Goal: Information Seeking & Learning: Check status

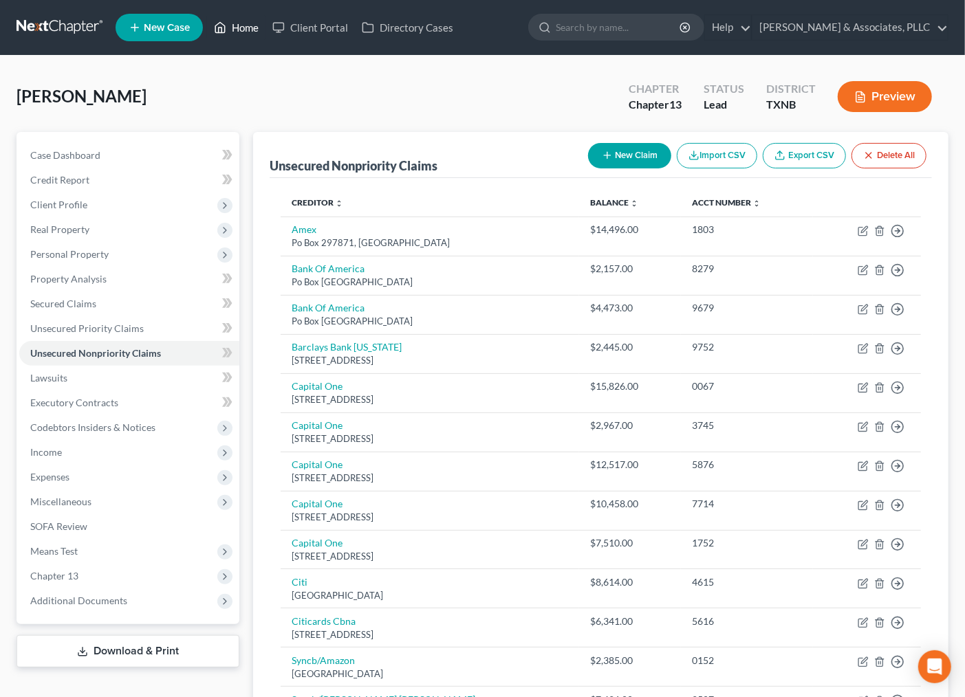
click at [235, 33] on link "Home" at bounding box center [236, 27] width 58 height 25
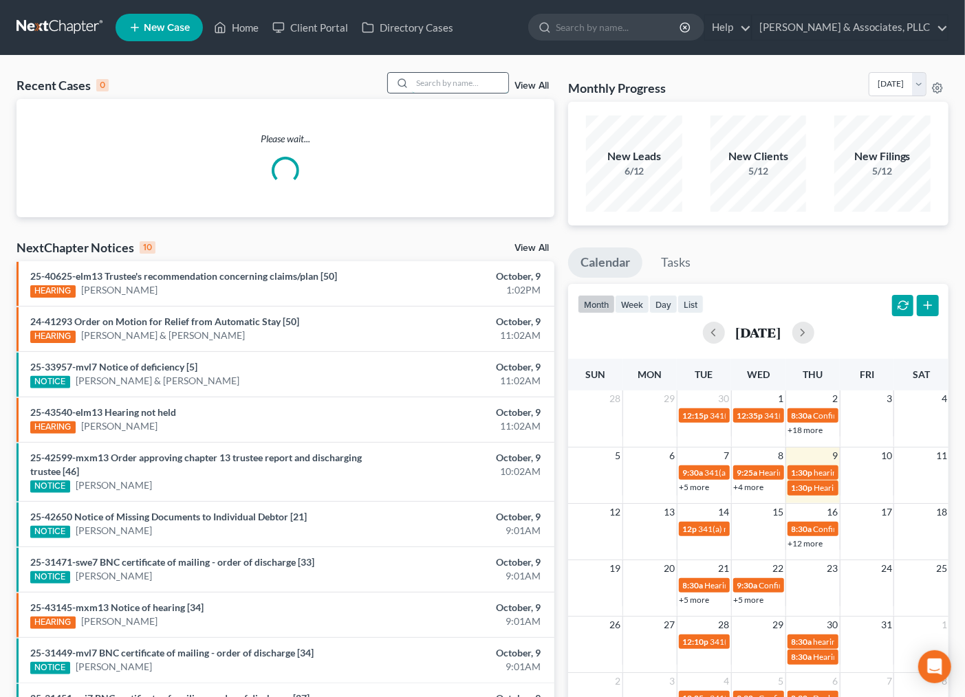
click at [457, 92] on input "search" at bounding box center [460, 83] width 96 height 20
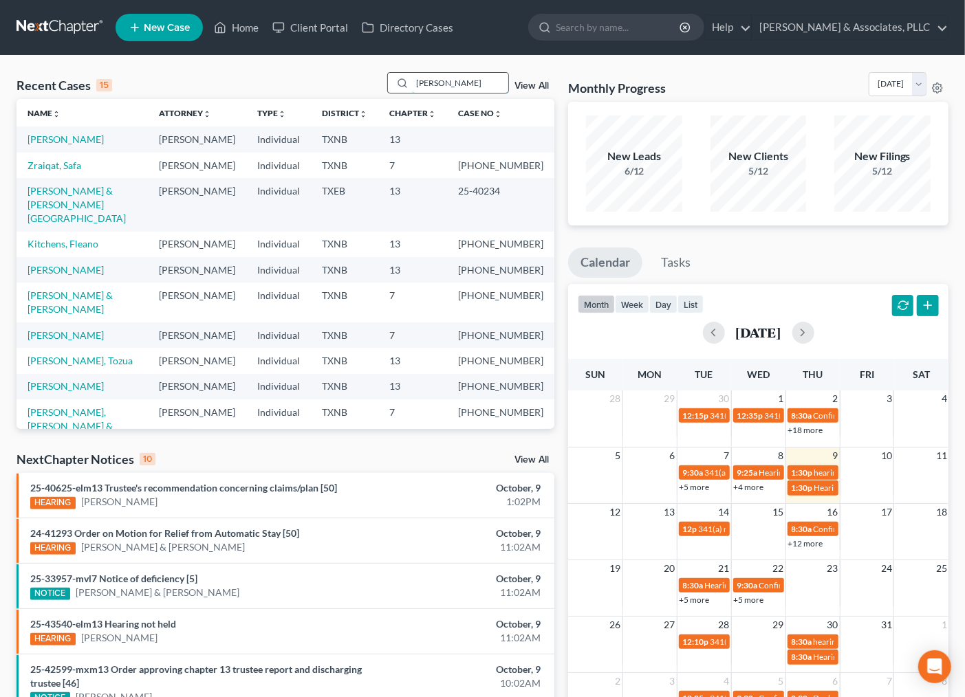
type input "[PERSON_NAME]"
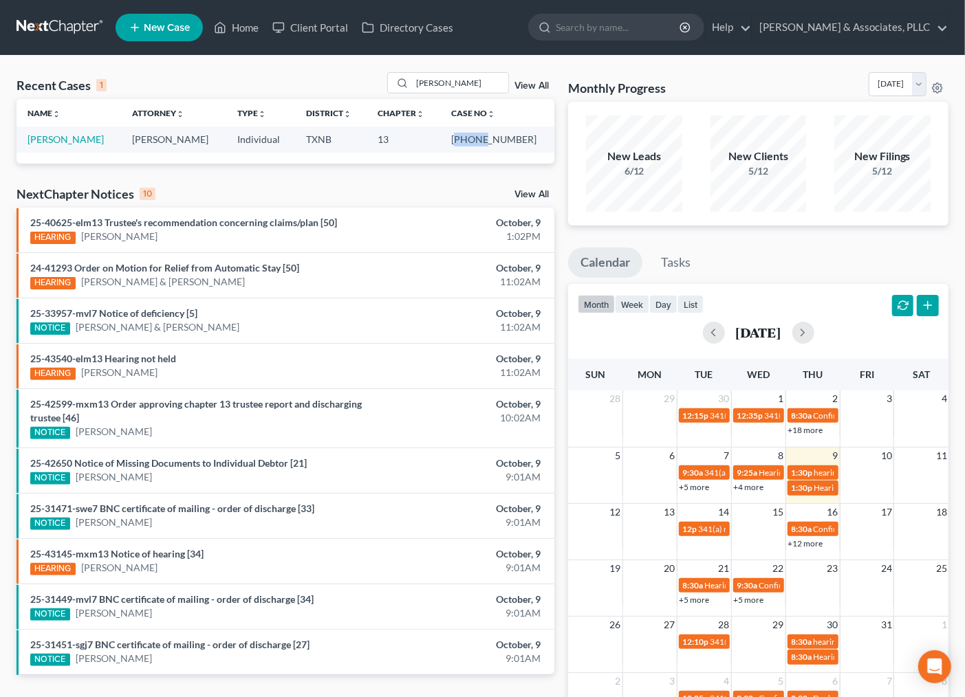
drag, startPoint x: 477, startPoint y: 139, endPoint x: 505, endPoint y: 136, distance: 28.4
click at [505, 136] on td "[PHONE_NUMBER]" at bounding box center [497, 139] width 114 height 25
drag, startPoint x: 475, startPoint y: 141, endPoint x: 519, endPoint y: 140, distance: 44.0
click at [519, 140] on td "[PHONE_NUMBER]" at bounding box center [497, 139] width 114 height 25
copy td "25-43680-"
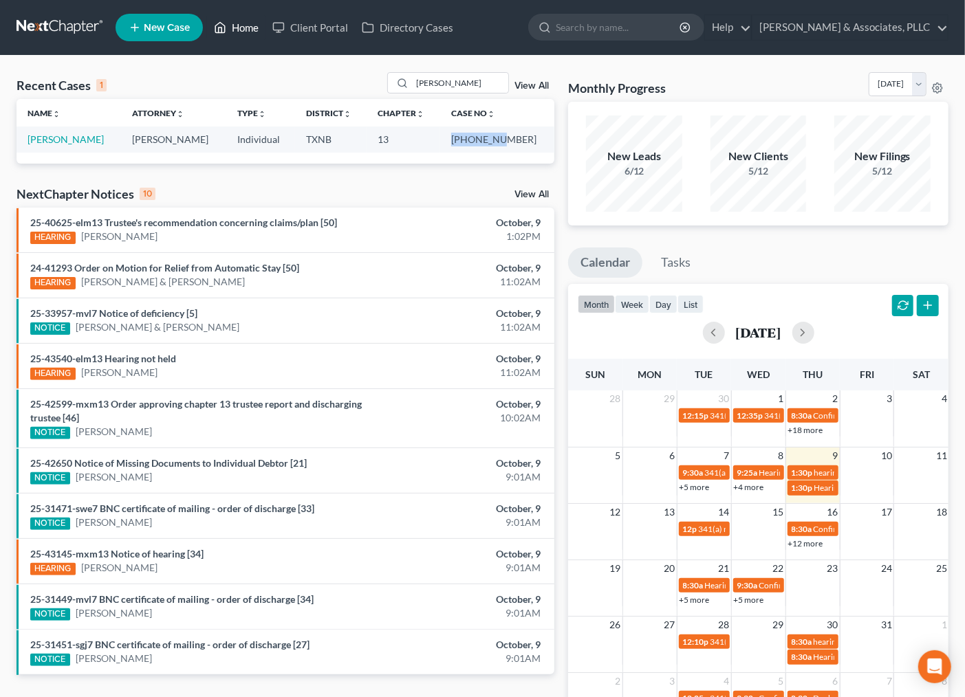
click at [232, 25] on link "Home" at bounding box center [236, 27] width 58 height 25
click at [239, 29] on link "Home" at bounding box center [236, 27] width 58 height 25
click at [541, 87] on link "View All" at bounding box center [531, 86] width 34 height 10
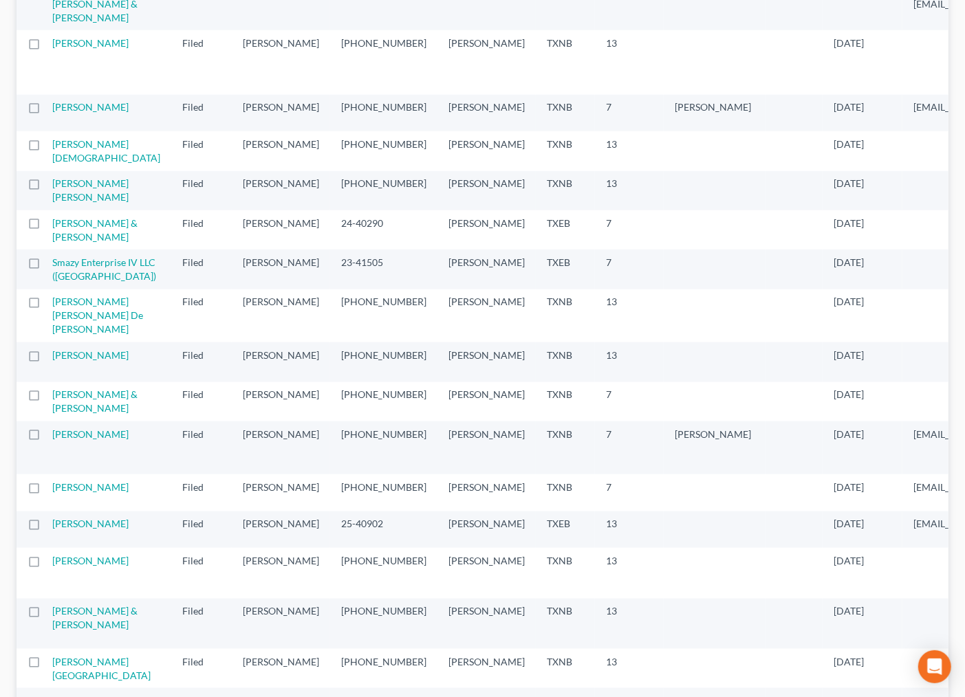
scroll to position [764, 0]
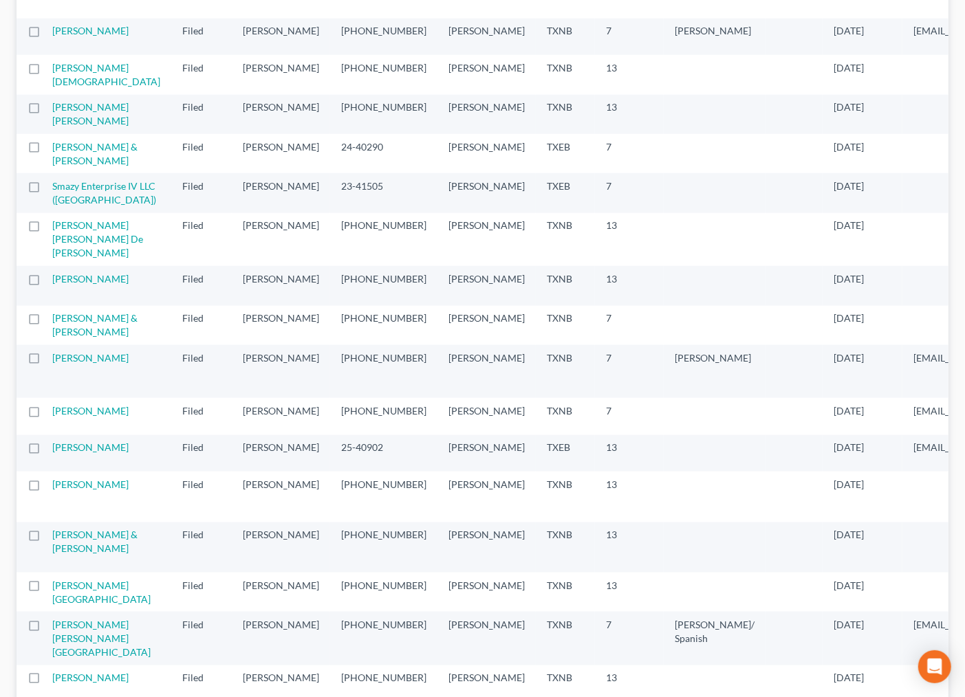
click at [74, 134] on td "[PERSON_NAME] [PERSON_NAME]" at bounding box center [111, 114] width 119 height 39
click at [64, 127] on link "[PERSON_NAME] [PERSON_NAME]" at bounding box center [90, 113] width 76 height 25
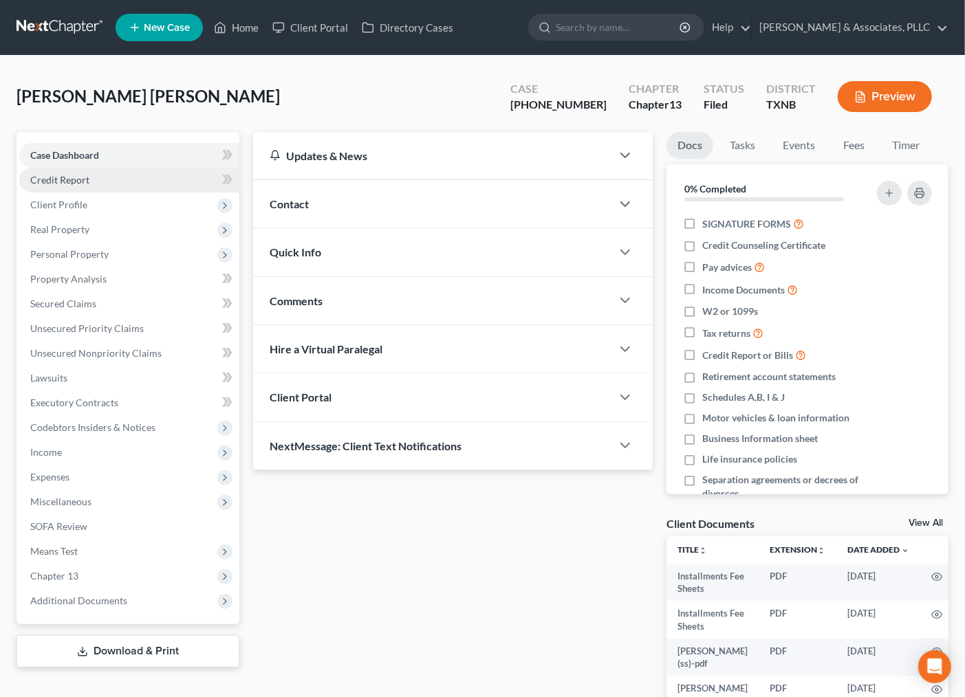
click at [65, 180] on span "Credit Report" at bounding box center [59, 180] width 59 height 12
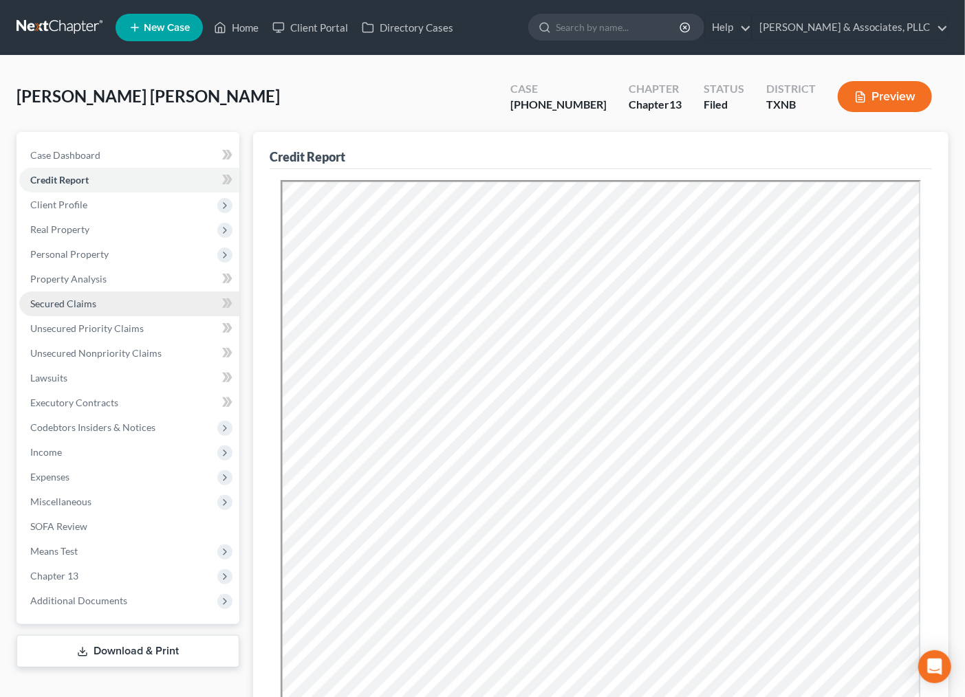
click at [79, 305] on span "Secured Claims" at bounding box center [63, 304] width 66 height 12
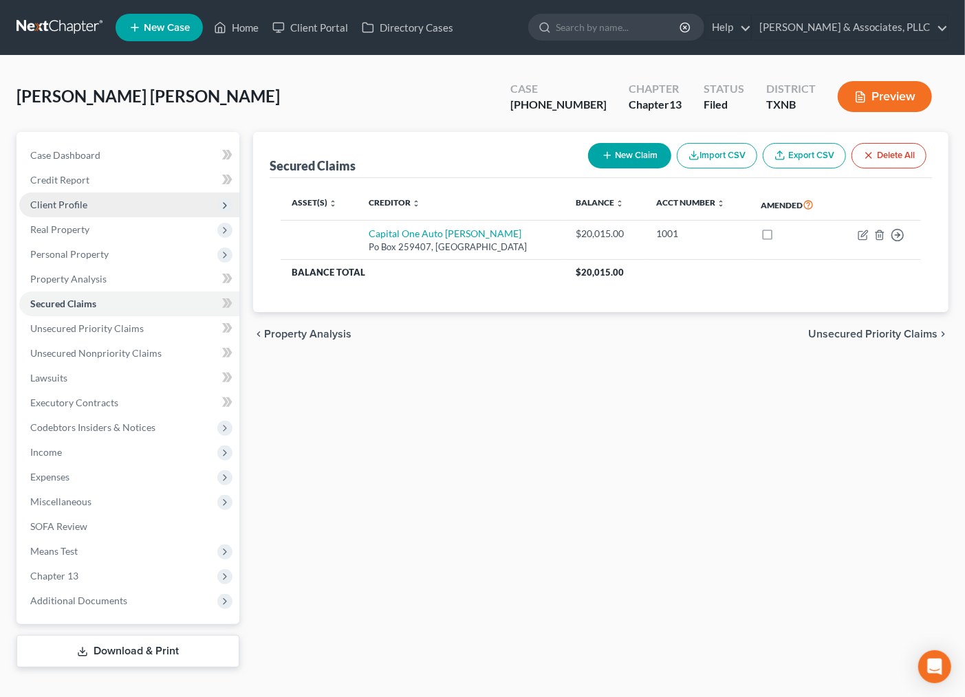
click at [71, 199] on span "Client Profile" at bounding box center [58, 205] width 57 height 12
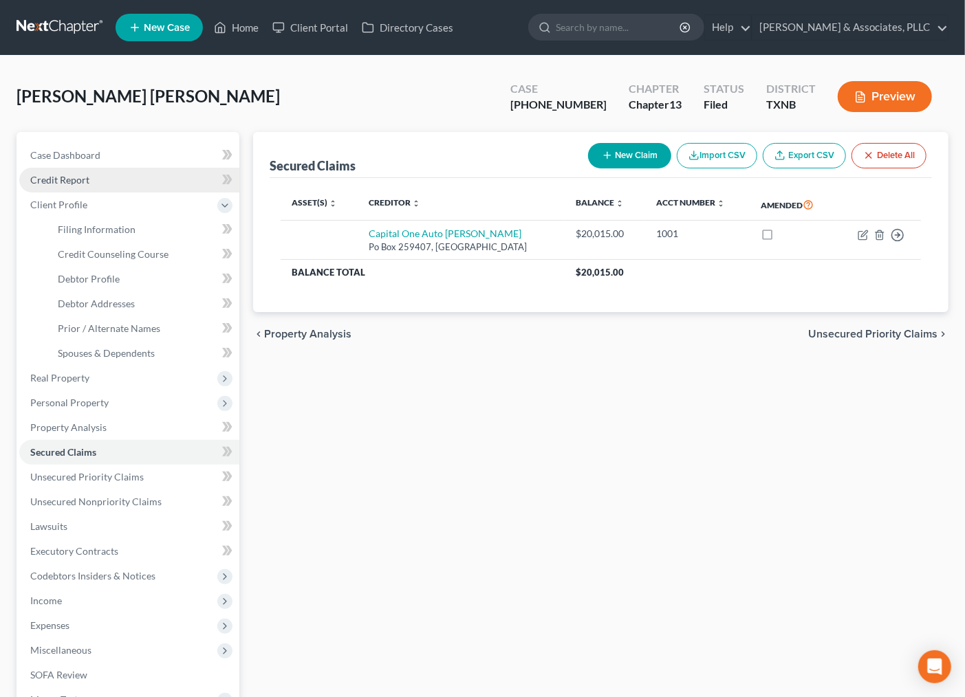
click at [77, 176] on span "Credit Report" at bounding box center [59, 180] width 59 height 12
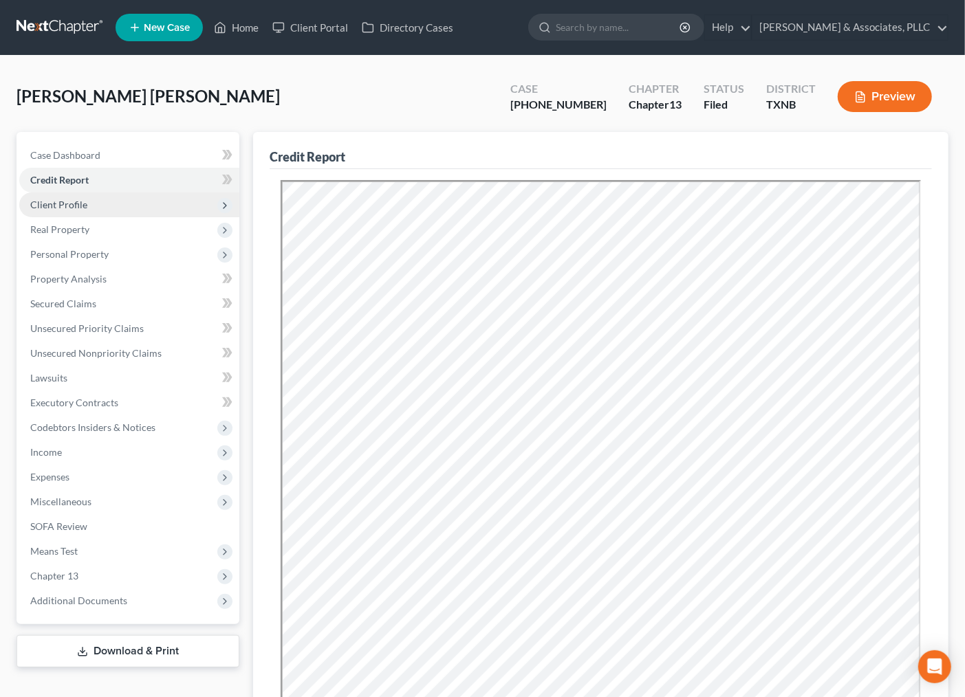
click at [85, 211] on span "Client Profile" at bounding box center [129, 205] width 220 height 25
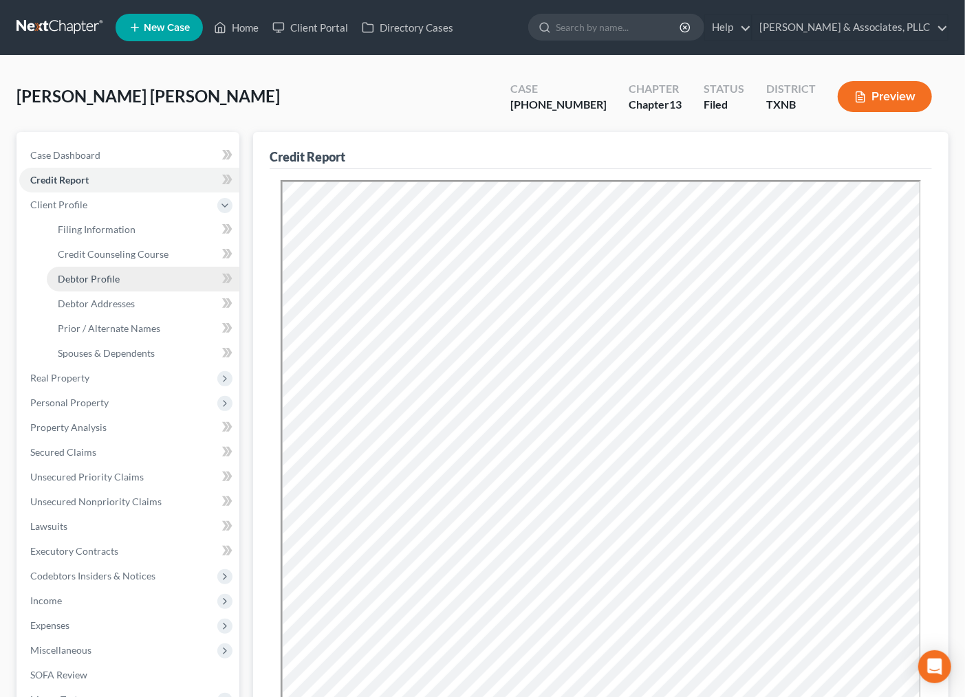
click at [107, 281] on span "Debtor Profile" at bounding box center [89, 279] width 62 height 12
select select "0"
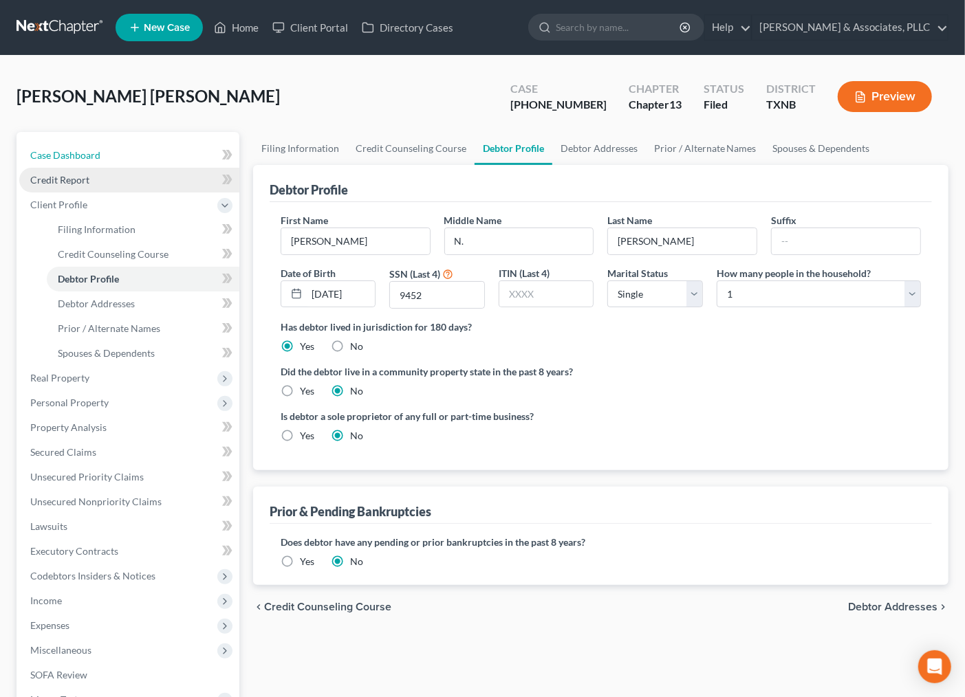
drag, startPoint x: 80, startPoint y: 156, endPoint x: 120, endPoint y: 174, distance: 43.7
click at [80, 156] on span "Case Dashboard" at bounding box center [65, 155] width 70 height 12
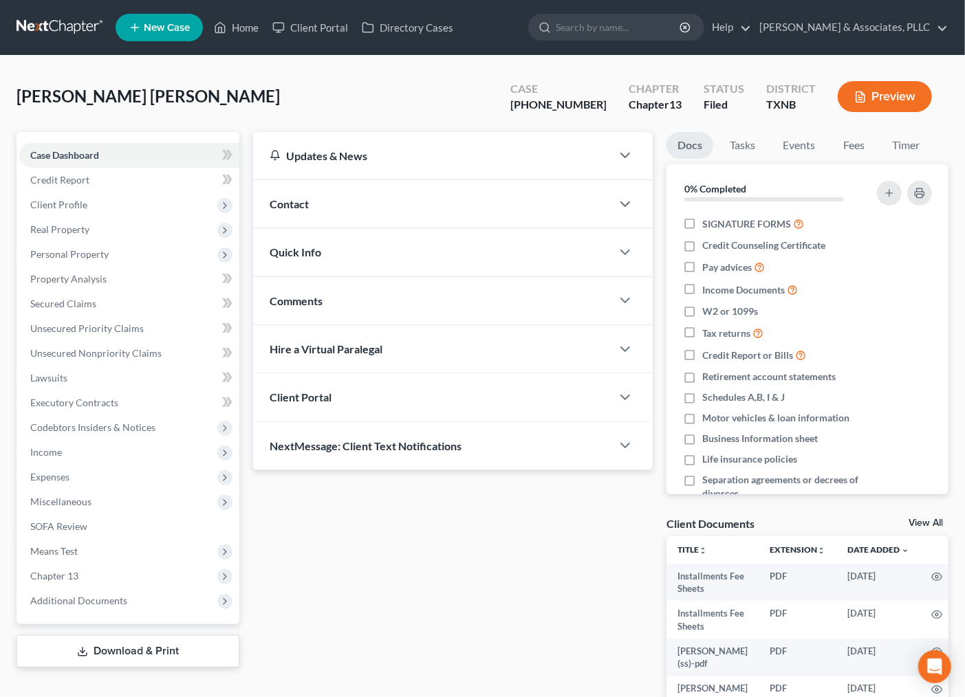
click at [346, 292] on div "Comments" at bounding box center [432, 300] width 359 height 47
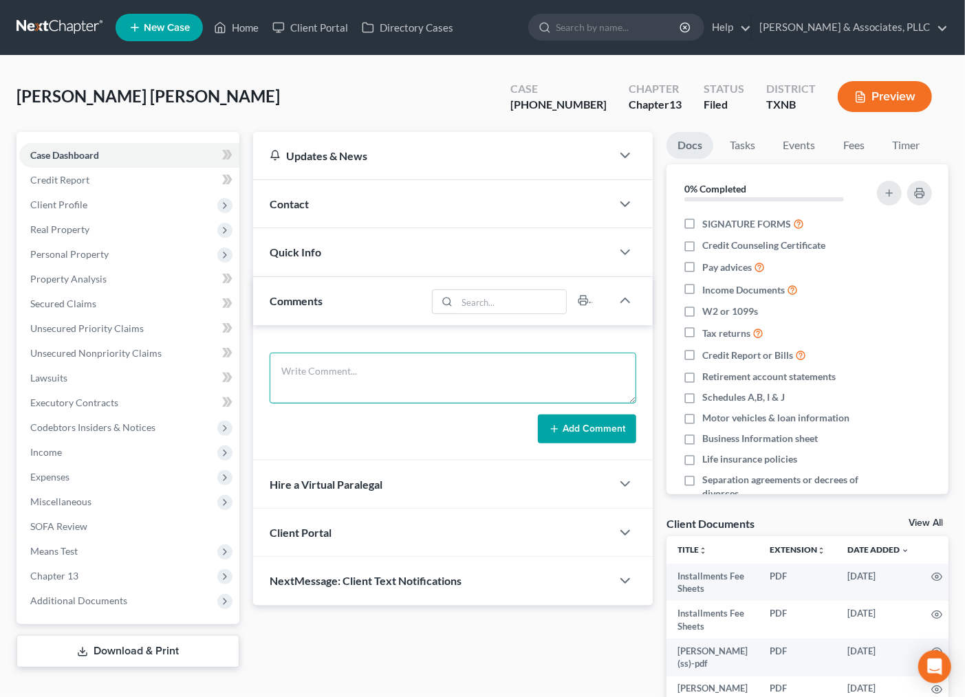
click at [351, 395] on textarea at bounding box center [453, 378] width 367 height 51
click at [286, 371] on textarea "vehicle release sent [DATE]" at bounding box center [453, 378] width 367 height 51
click at [455, 362] on textarea "Vehicle release sent [DATE]" at bounding box center [453, 378] width 367 height 51
type textarea "Vehicle release sent [DATE]"
click at [566, 425] on button "Add Comment" at bounding box center [587, 429] width 98 height 29
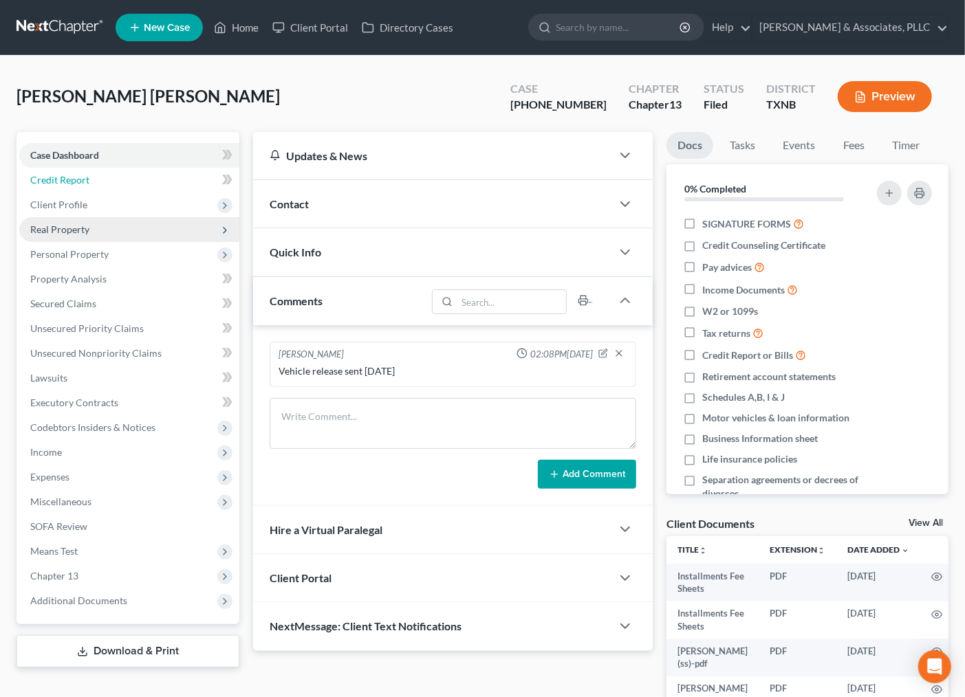
drag, startPoint x: 122, startPoint y: 186, endPoint x: 165, endPoint y: 239, distance: 68.0
click at [122, 186] on link "Credit Report" at bounding box center [129, 180] width 220 height 25
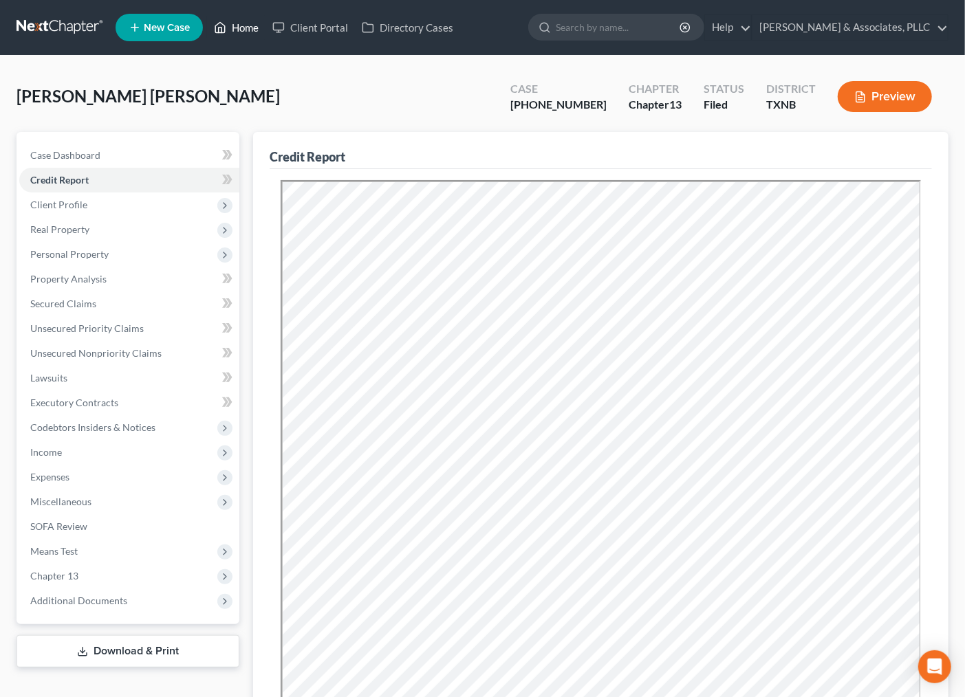
click at [246, 25] on link "Home" at bounding box center [236, 27] width 58 height 25
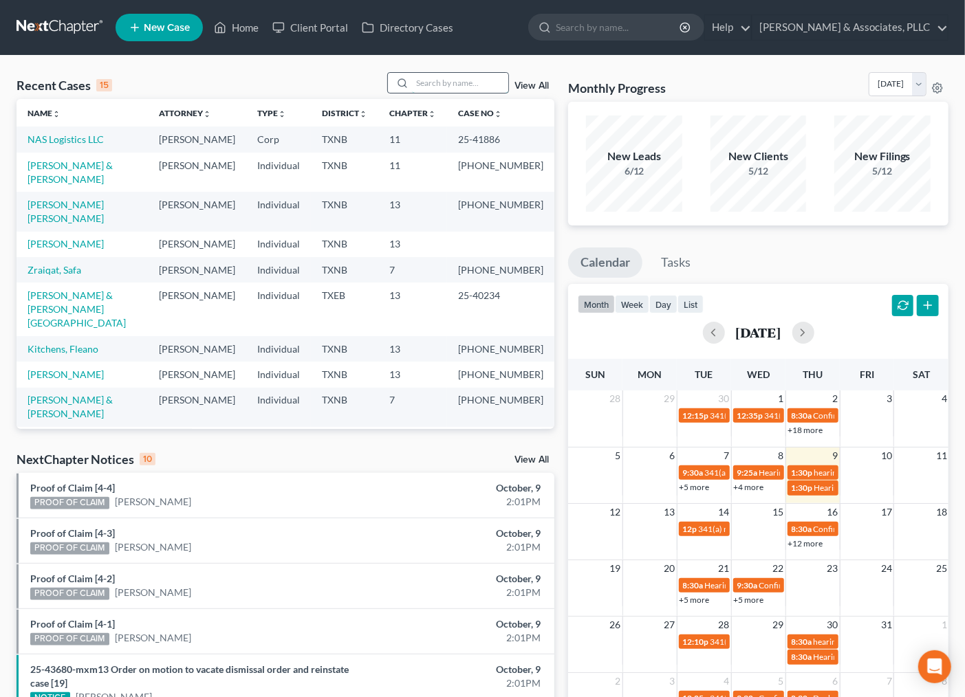
click at [443, 85] on input "search" at bounding box center [460, 83] width 96 height 20
type input "[PERSON_NAME]"
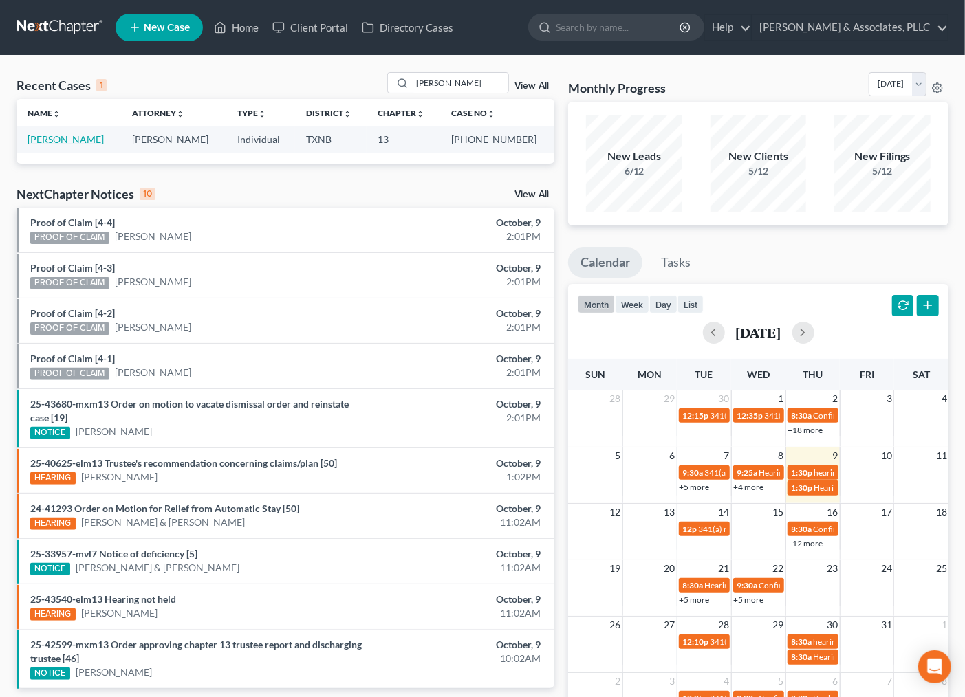
click at [79, 142] on link "[PERSON_NAME]" at bounding box center [66, 139] width 76 height 12
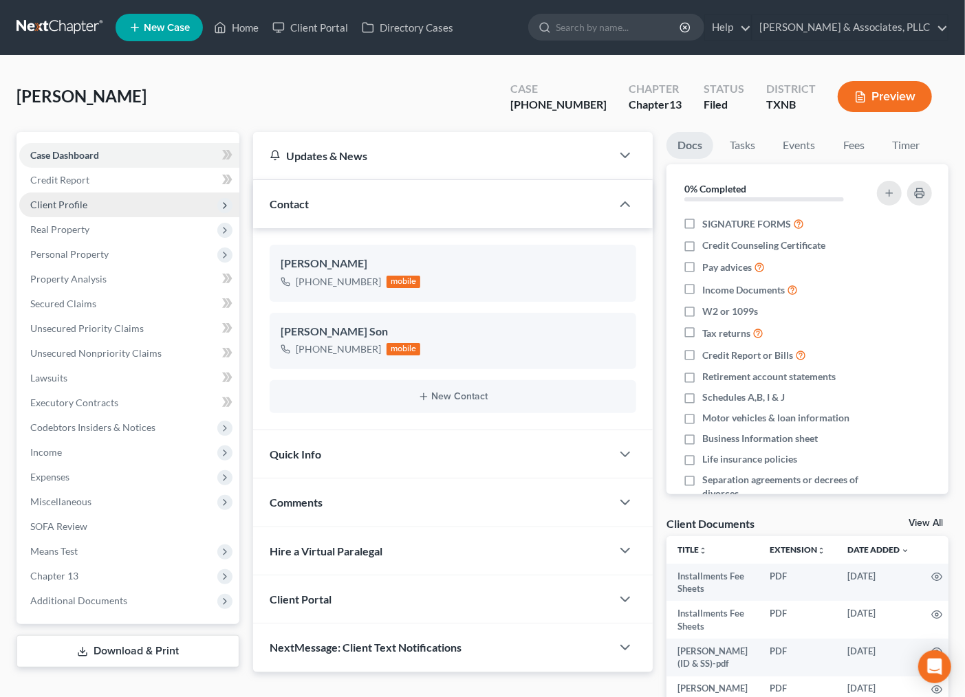
click at [76, 202] on span "Client Profile" at bounding box center [58, 205] width 57 height 12
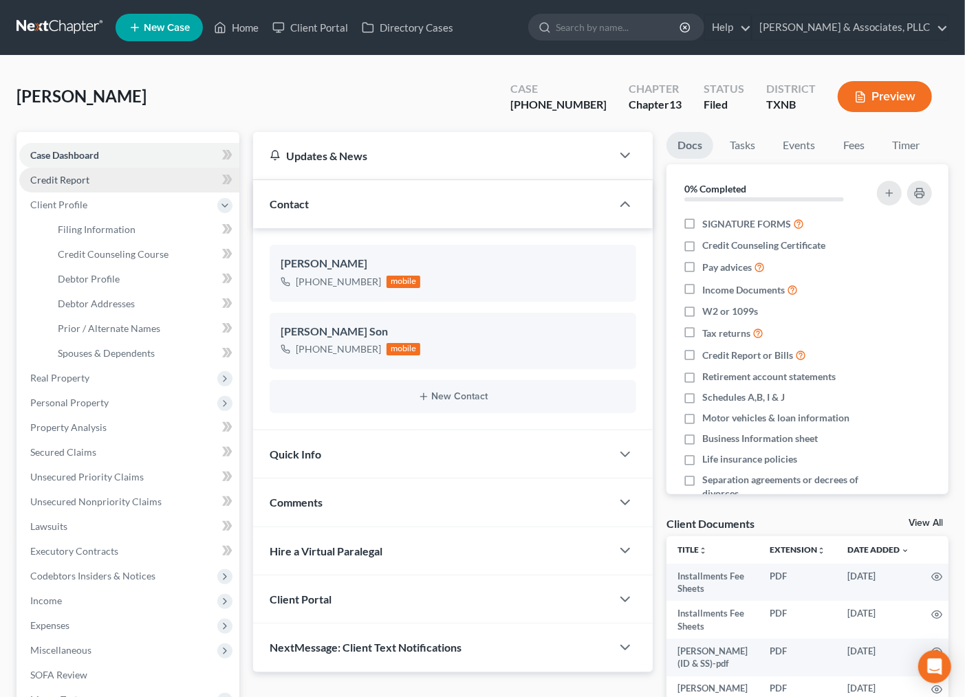
click at [76, 176] on span "Credit Report" at bounding box center [59, 180] width 59 height 12
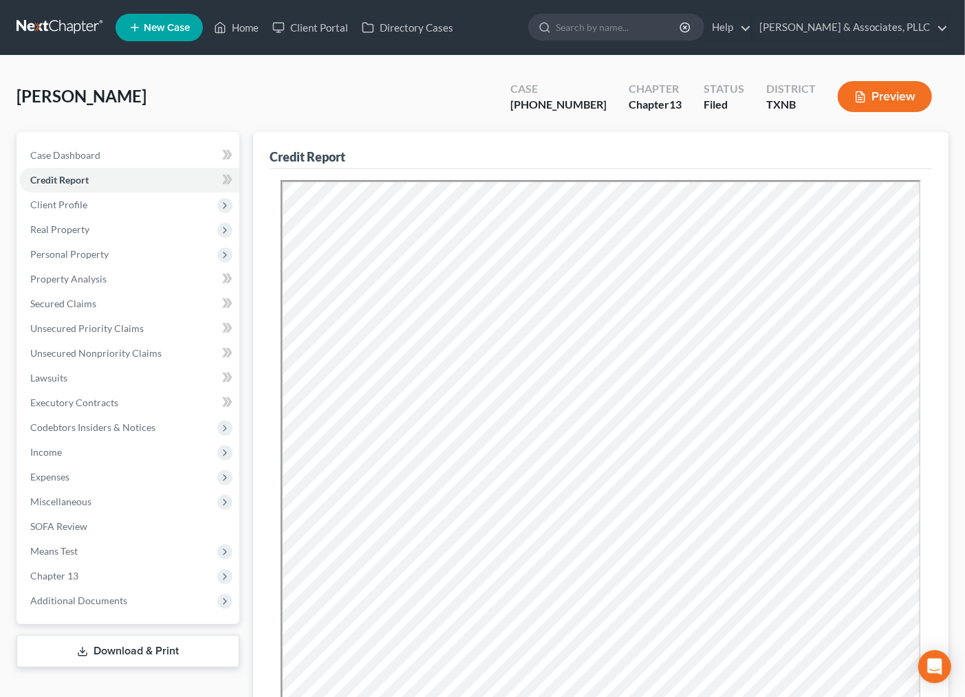
drag, startPoint x: 355, startPoint y: 100, endPoint x: 825, endPoint y: 120, distance: 470.9
click at [355, 100] on div "[PERSON_NAME] Upgraded Case [PHONE_NUMBER] Chapter Chapter 13 Status [GEOGRAPHI…" at bounding box center [483, 102] width 932 height 60
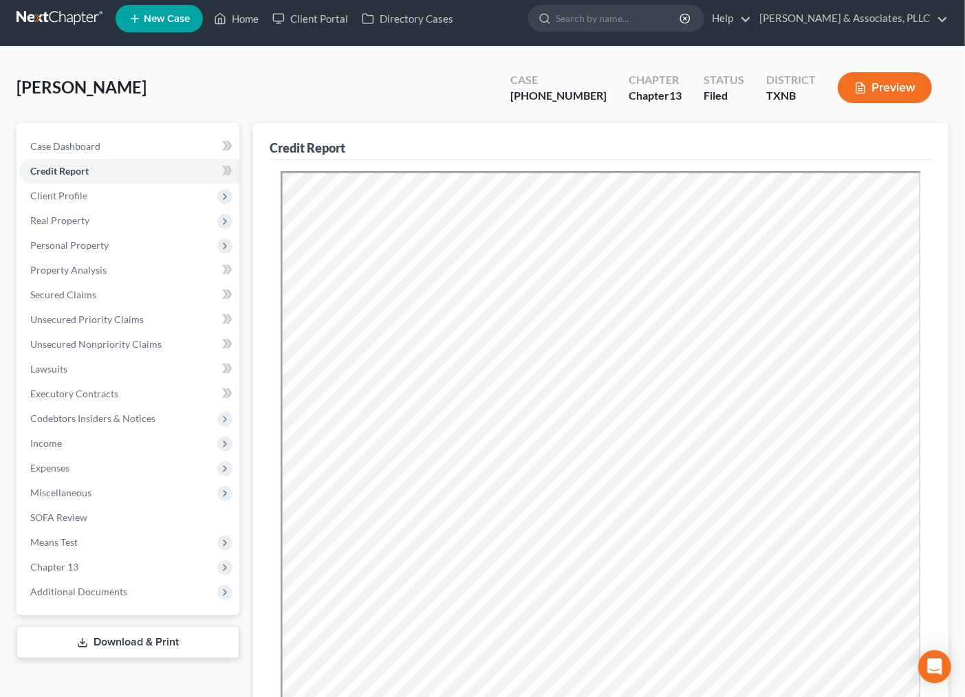
scroll to position [7, 0]
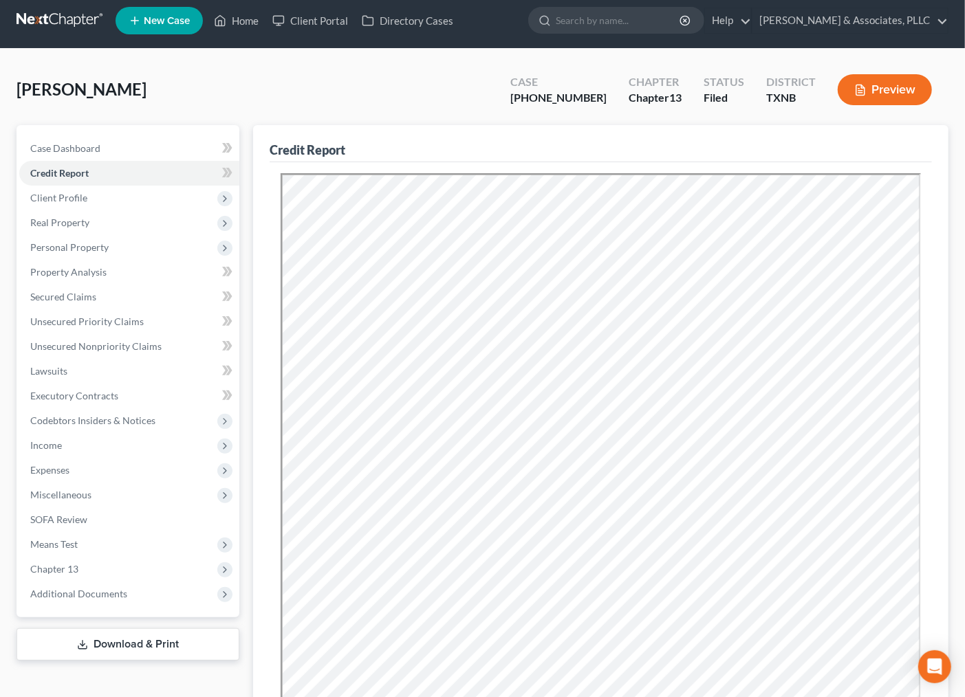
click at [328, 87] on div "[PERSON_NAME] Upgraded Case [PHONE_NUMBER] Chapter Chapter 13 Status [GEOGRAPHI…" at bounding box center [483, 95] width 932 height 60
drag, startPoint x: 193, startPoint y: 93, endPoint x: 338, endPoint y: 87, distance: 145.9
click at [0, 78] on html "Home New Case Client Portal Directory Cases [PERSON_NAME] & Associates, PLLC [E…" at bounding box center [482, 444] width 965 height 903
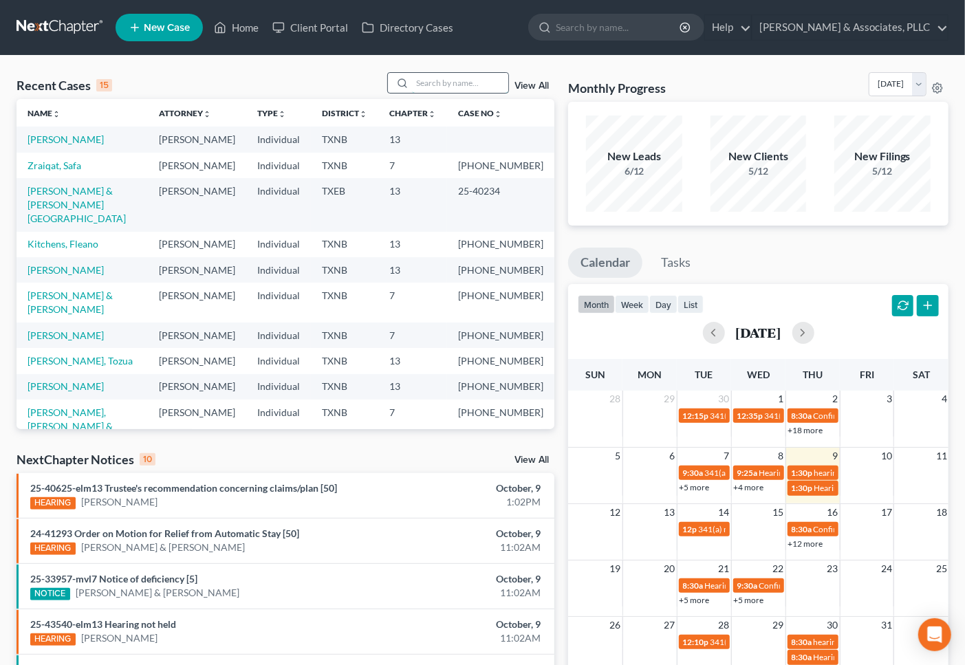
click at [486, 85] on input "search" at bounding box center [460, 83] width 96 height 20
click at [252, 69] on div "Recent Cases 15 View All Name unfold_more expand_more expand_less Attorney unfo…" at bounding box center [482, 517] width 965 height 923
click at [144, 28] on span "New Case" at bounding box center [167, 28] width 46 height 10
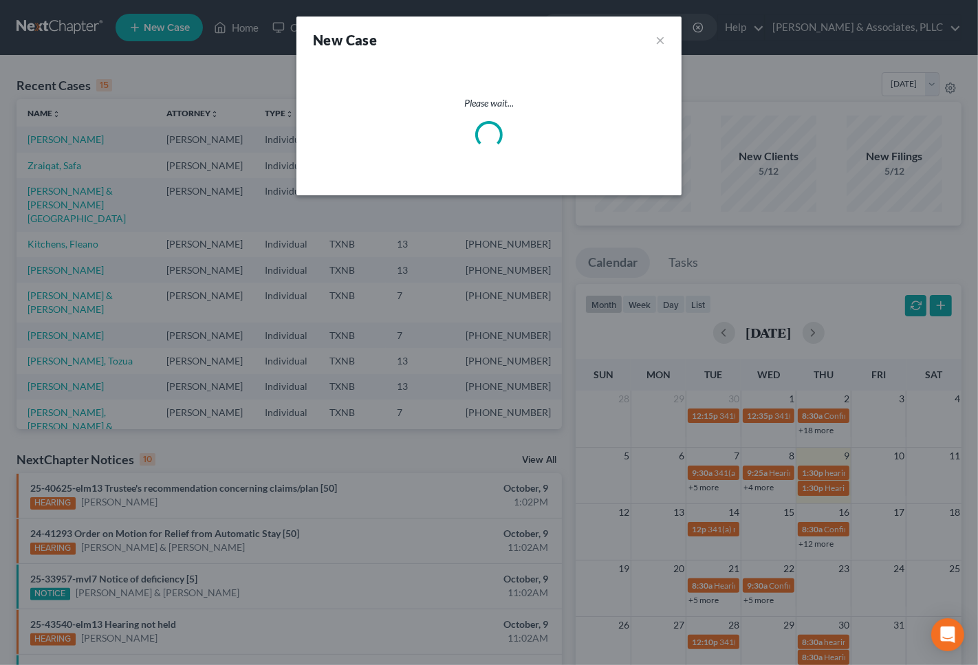
select select "78"
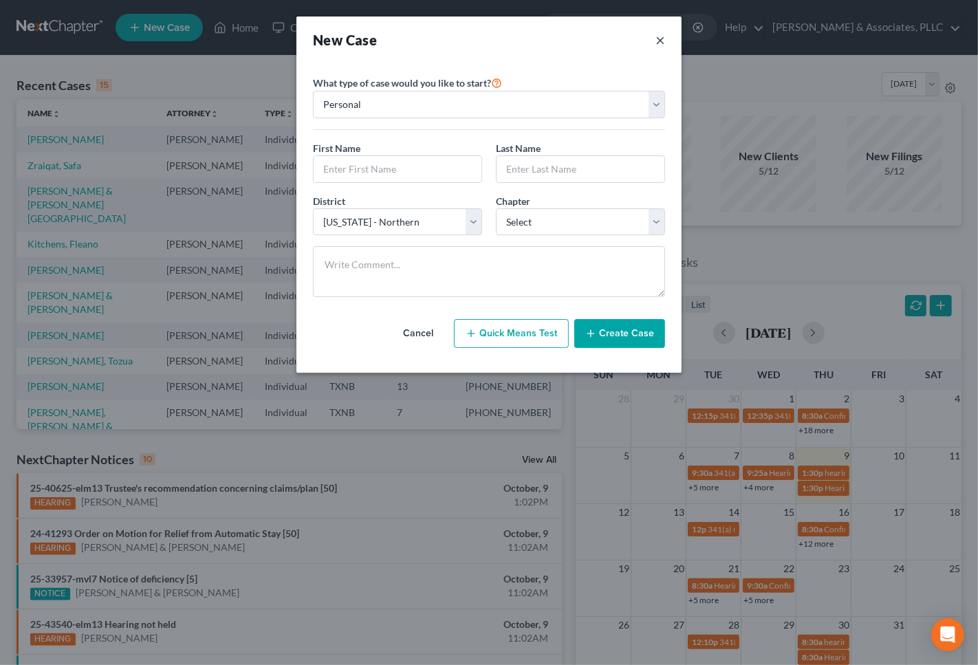
click at [658, 43] on button "×" at bounding box center [660, 39] width 10 height 19
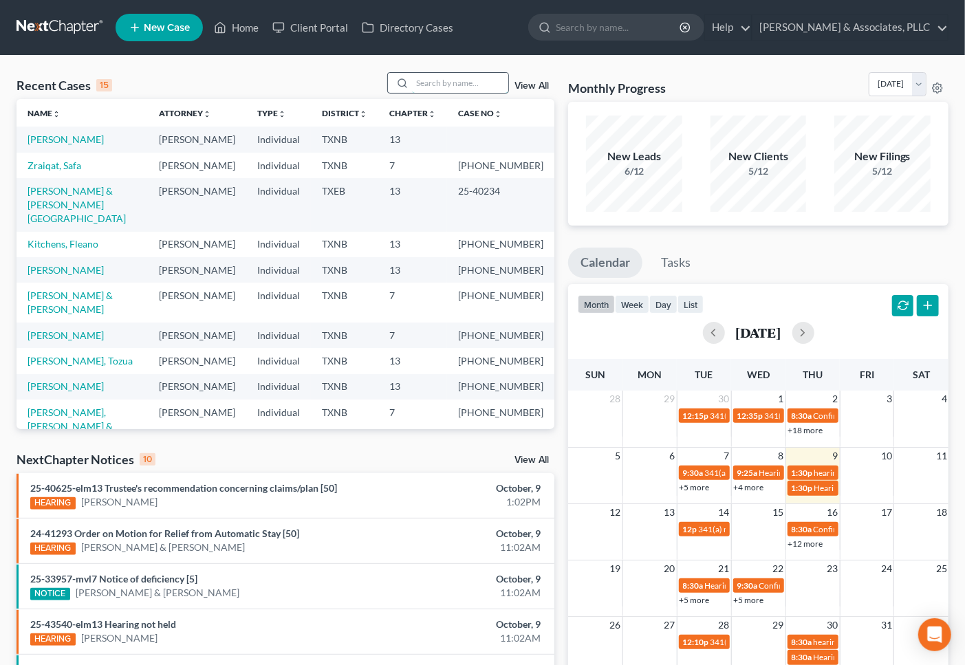
click at [427, 83] on input "search" at bounding box center [460, 83] width 96 height 20
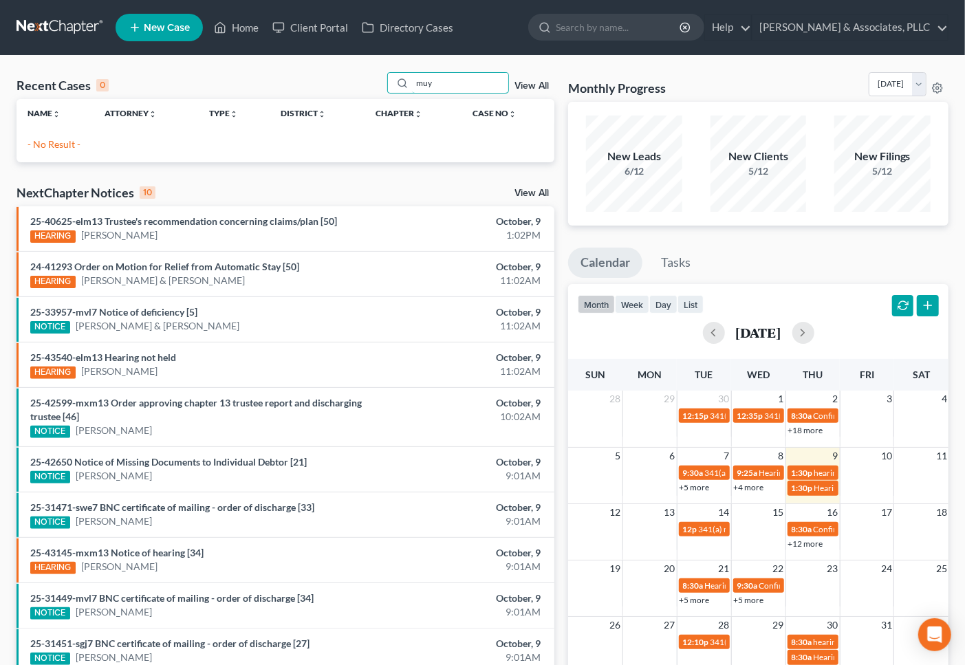
type input "muy"
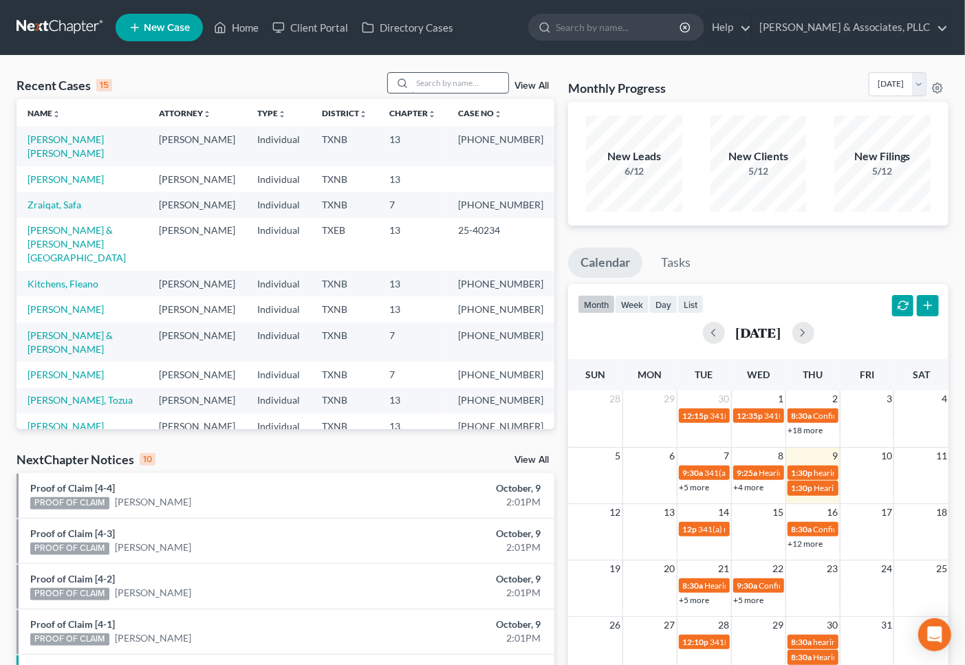
drag, startPoint x: 448, startPoint y: 72, endPoint x: 442, endPoint y: 79, distance: 8.8
click at [444, 76] on input "search" at bounding box center [460, 83] width 96 height 20
type input "castillo"
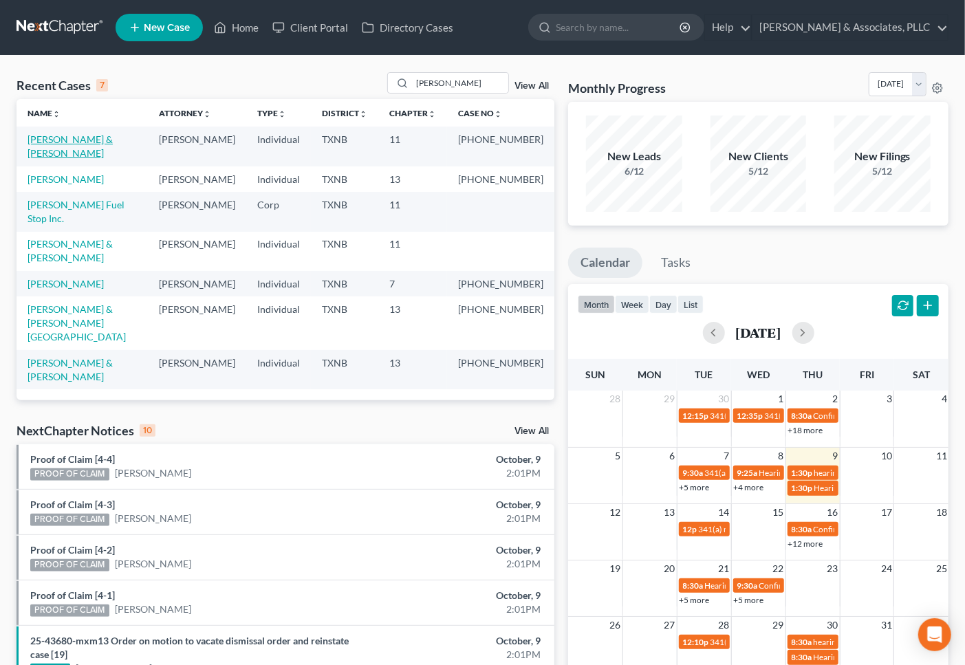
click at [105, 142] on link "[PERSON_NAME] & [PERSON_NAME]" at bounding box center [70, 145] width 85 height 25
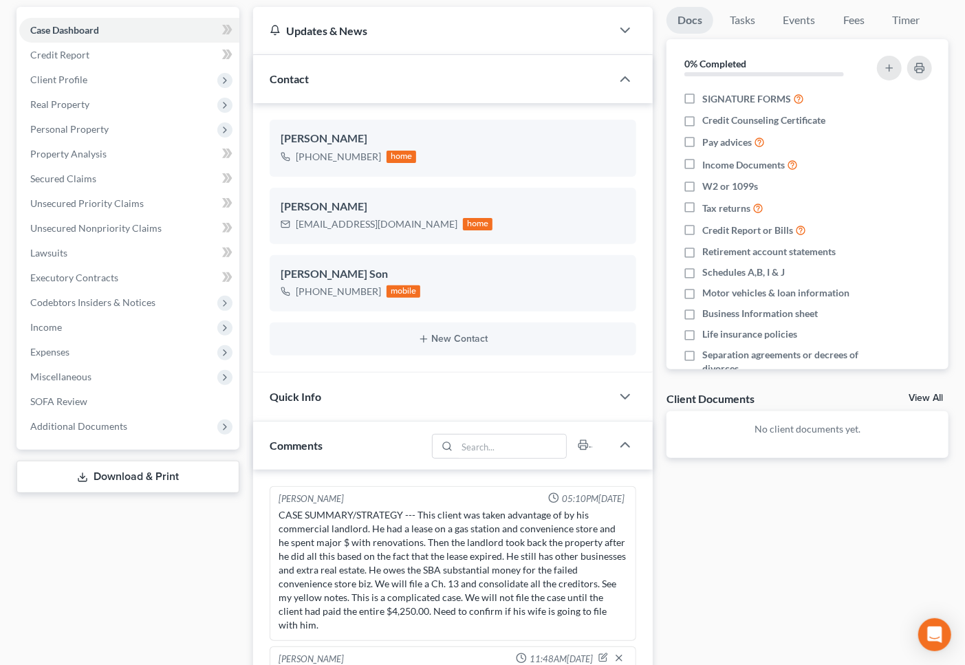
scroll to position [153, 0]
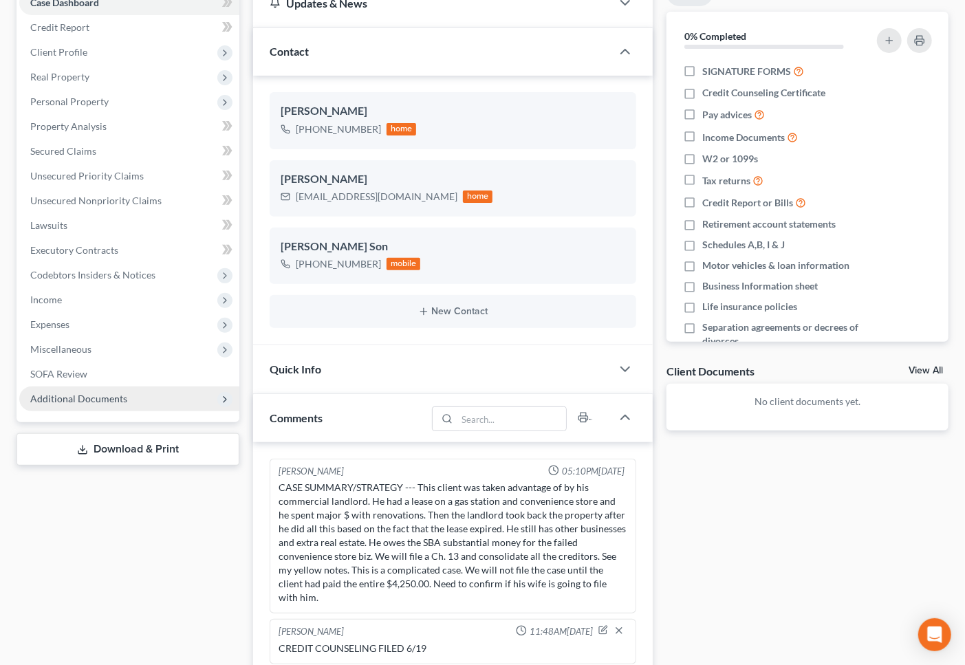
click at [78, 400] on span "Additional Documents" at bounding box center [78, 399] width 97 height 12
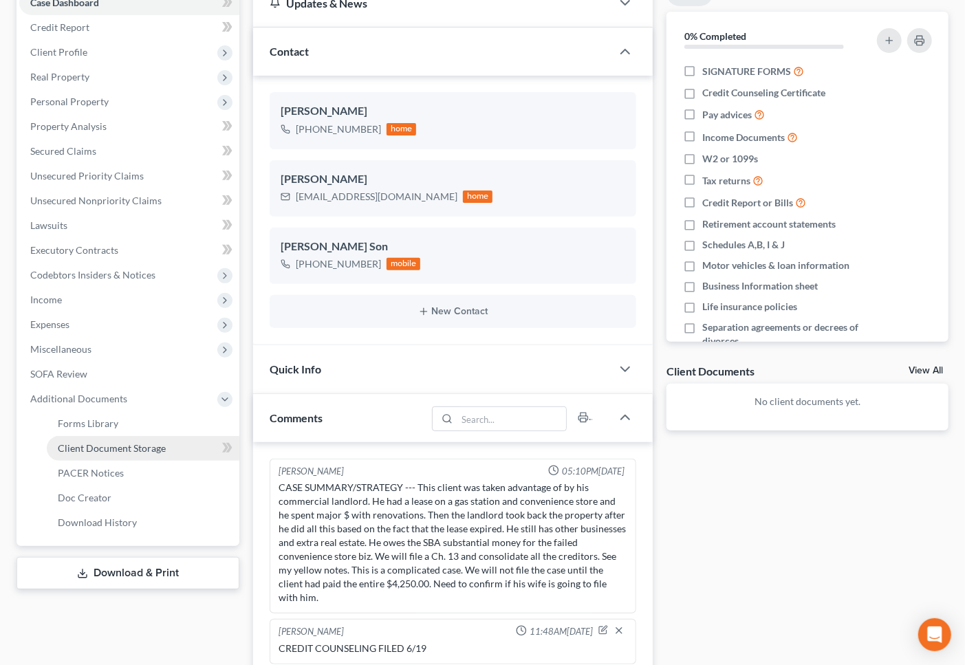
click at [90, 444] on span "Client Document Storage" at bounding box center [112, 448] width 108 height 12
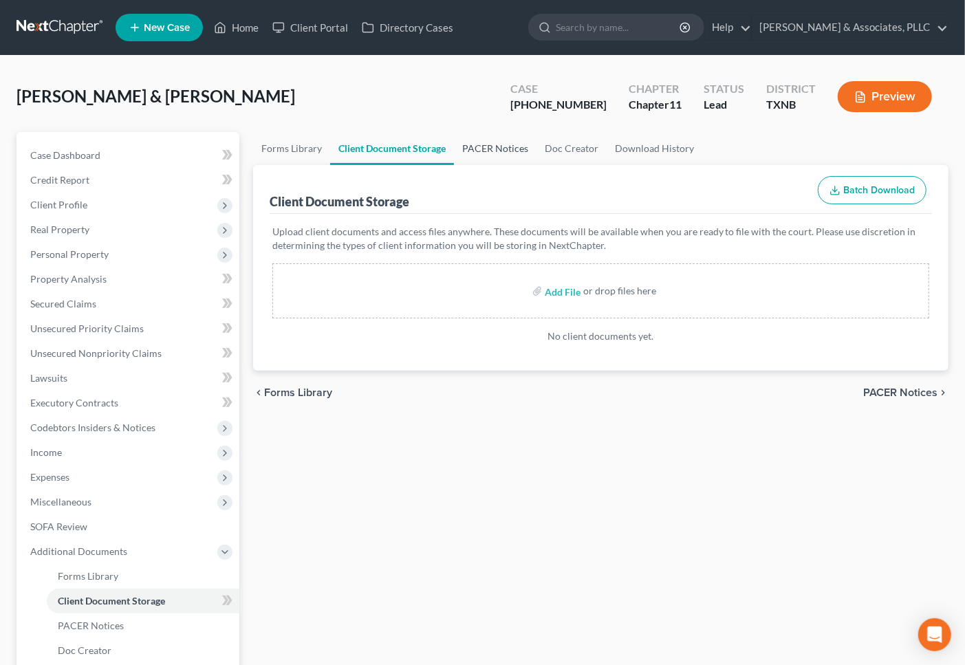
click at [481, 148] on link "PACER Notices" at bounding box center [495, 148] width 83 height 33
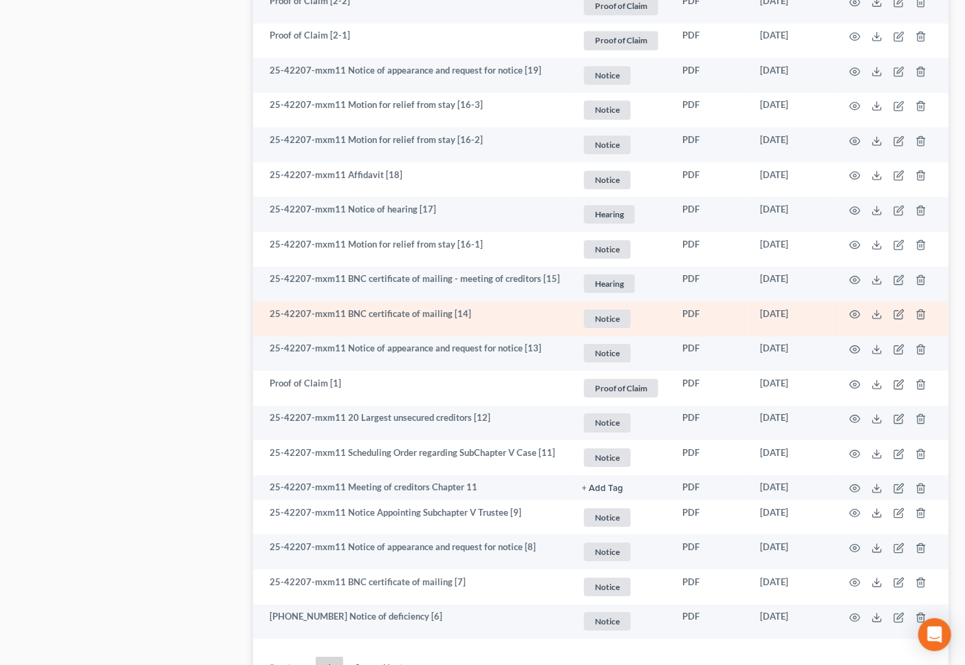
scroll to position [2241, 0]
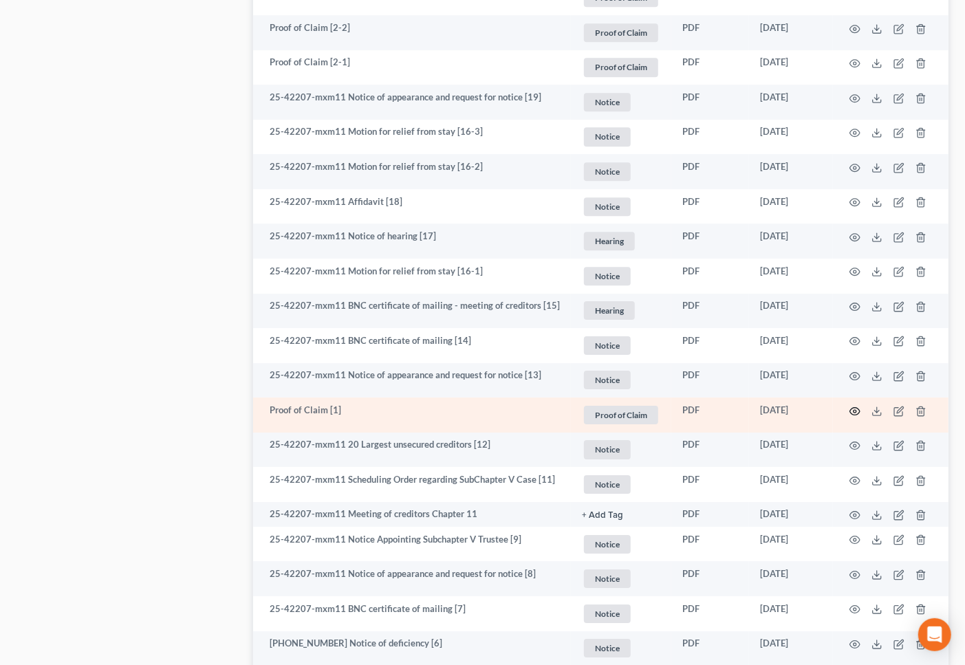
click at [854, 407] on icon "button" at bounding box center [855, 411] width 10 height 8
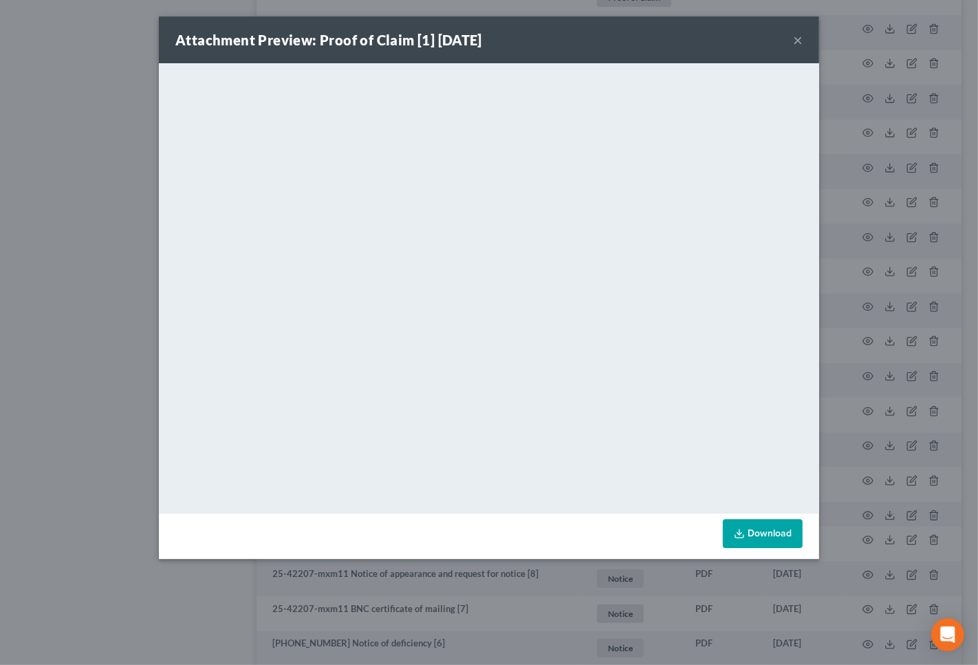
click at [793, 34] on button "×" at bounding box center [798, 40] width 10 height 17
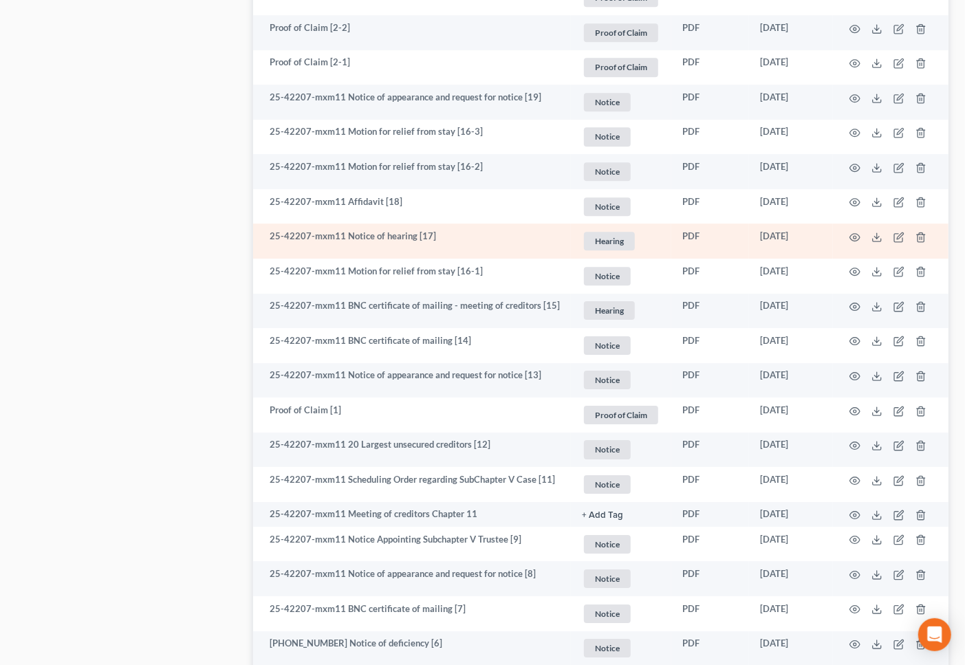
scroll to position [2165, 0]
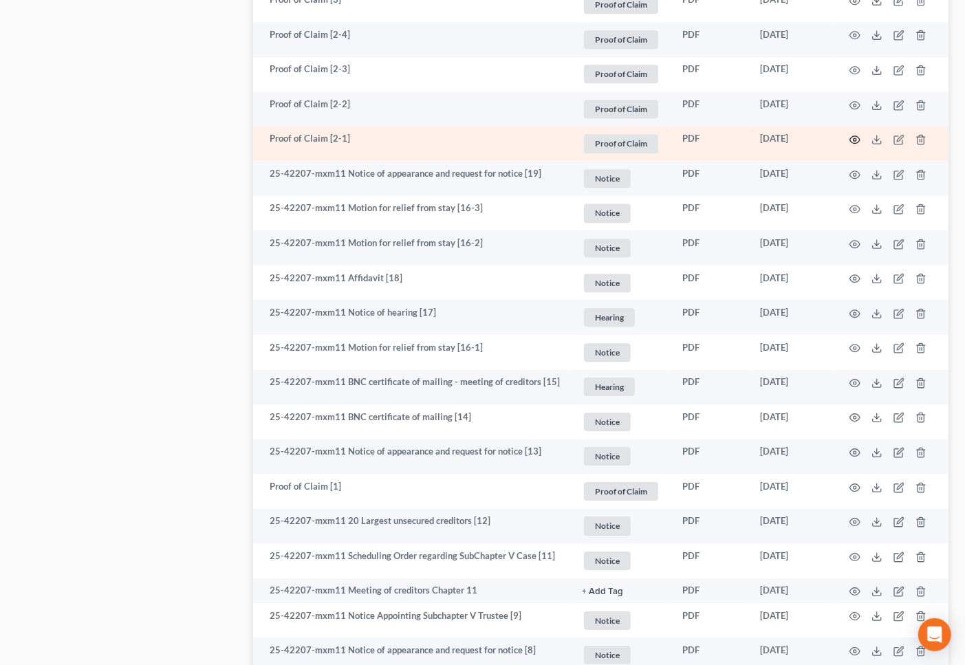
click at [858, 136] on icon "button" at bounding box center [854, 139] width 11 height 11
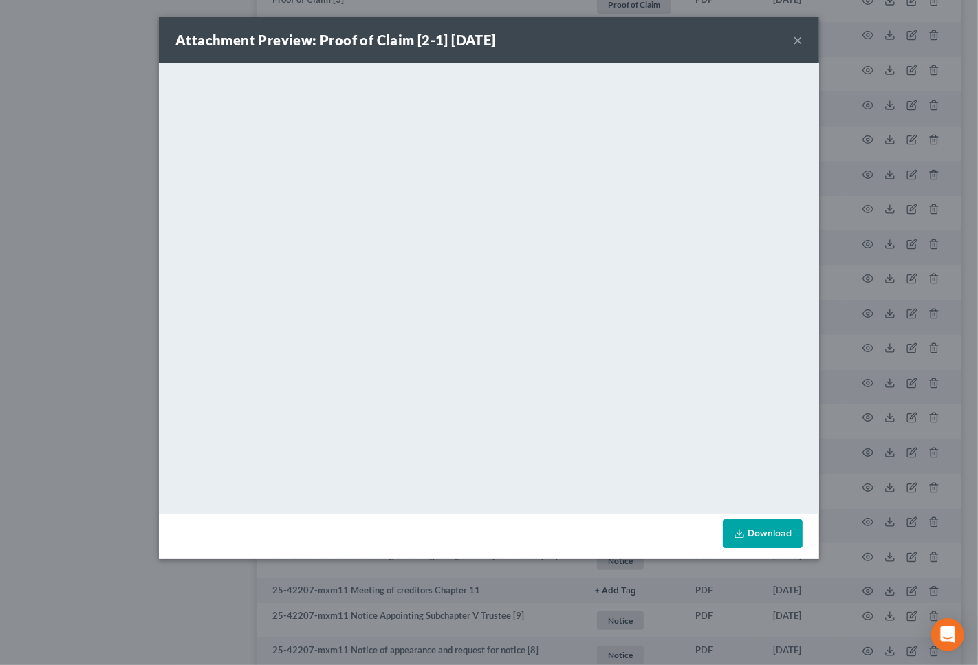
click at [800, 35] on button "×" at bounding box center [798, 40] width 10 height 17
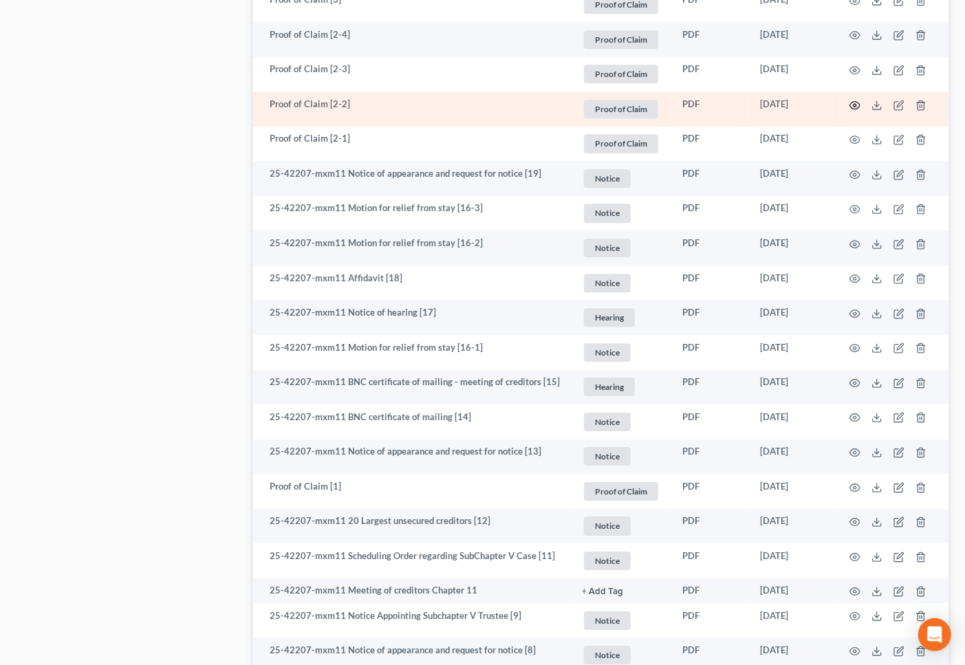
click at [854, 100] on icon "button" at bounding box center [854, 105] width 11 height 11
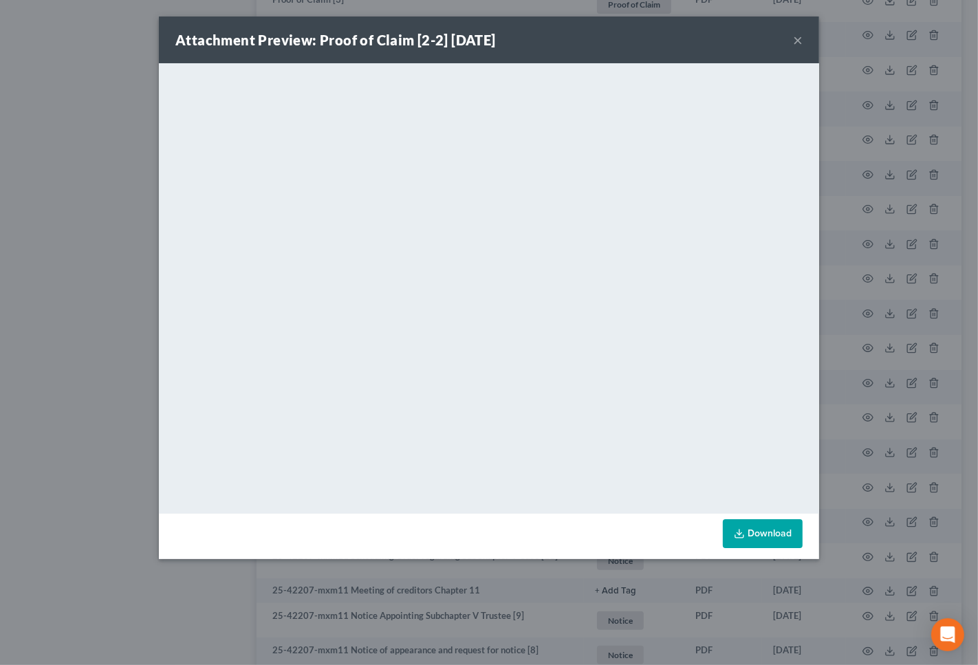
click at [792, 37] on div "Attachment Preview: Proof of Claim [2-2] 06/30/2025 ×" at bounding box center [489, 40] width 660 height 47
click at [799, 36] on button "×" at bounding box center [798, 40] width 10 height 17
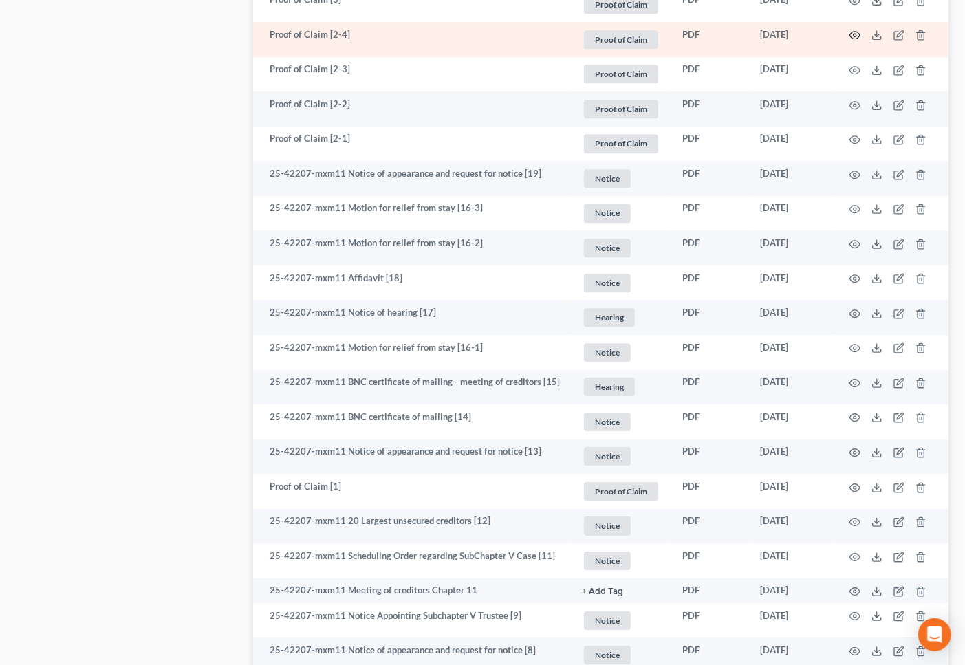
click at [854, 34] on icon "button" at bounding box center [854, 35] width 11 height 11
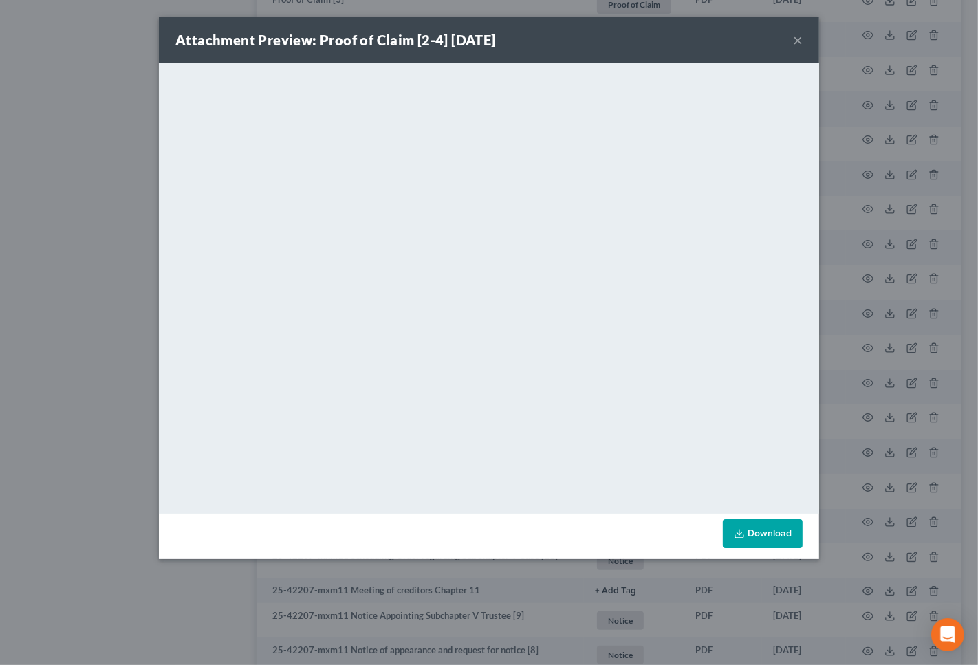
drag, startPoint x: 807, startPoint y: 32, endPoint x: 800, endPoint y: 33, distance: 6.9
click at [801, 33] on div "Attachment Preview: Proof of Claim [2-4] 06/30/2025 ×" at bounding box center [489, 40] width 660 height 47
click at [800, 33] on button "×" at bounding box center [798, 40] width 10 height 17
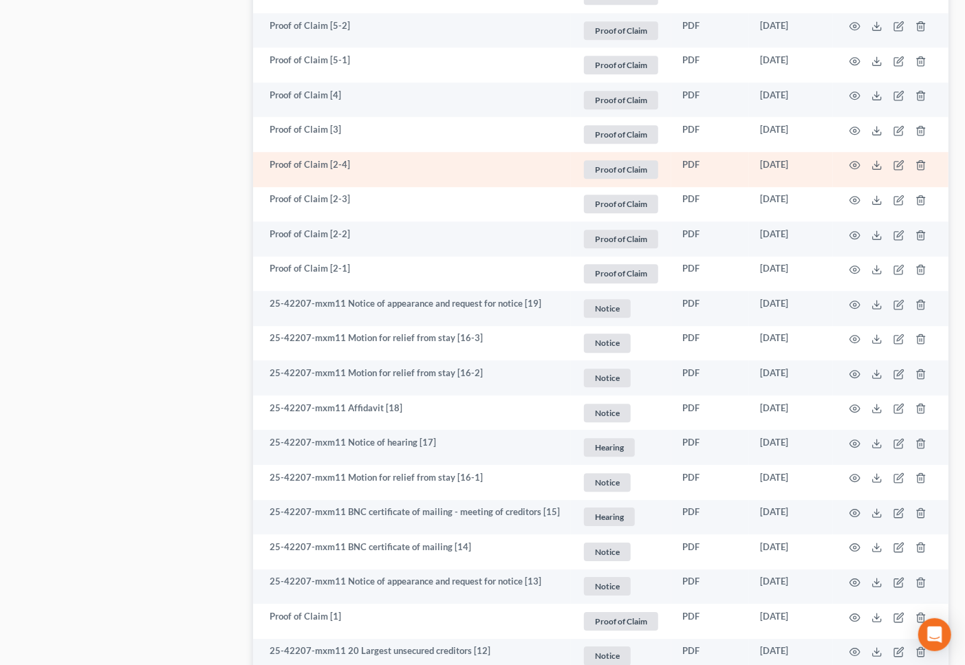
scroll to position [2012, 0]
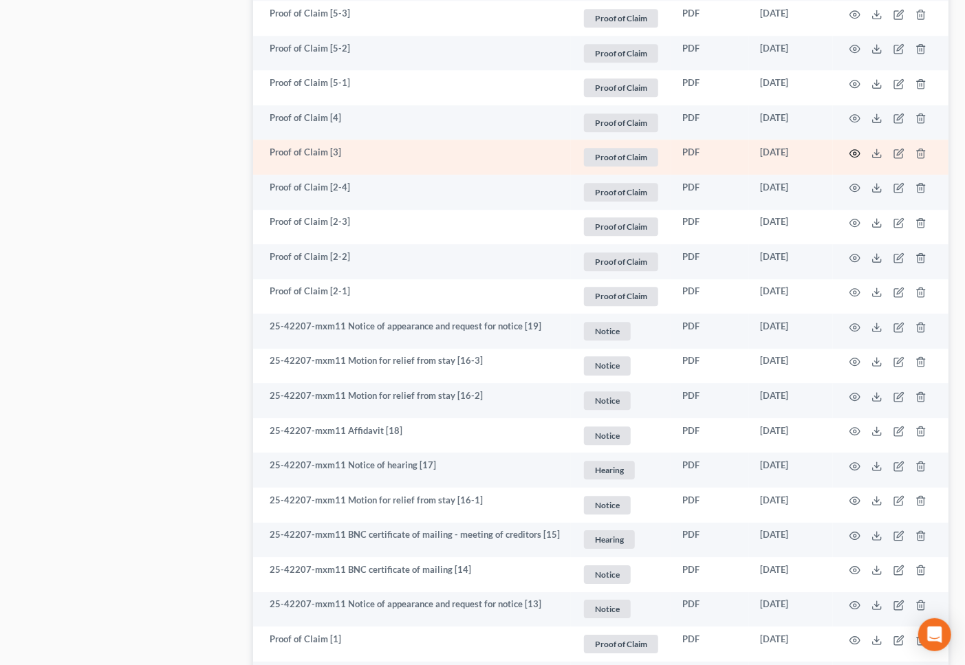
click at [857, 154] on icon "button" at bounding box center [854, 153] width 11 height 11
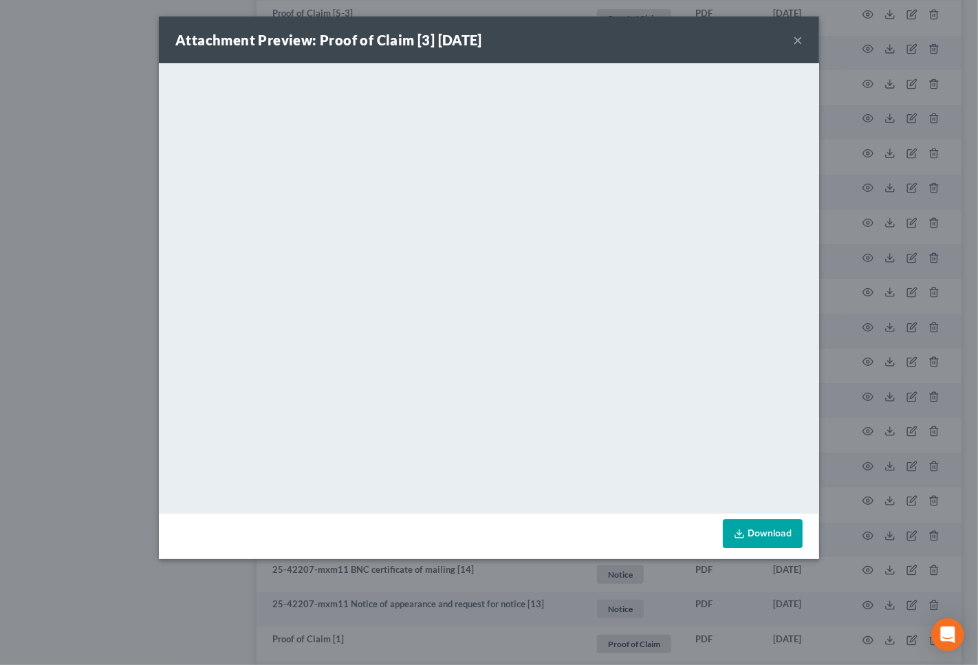
click at [791, 36] on div "Attachment Preview: Proof of Claim [3] 06/30/2025 ×" at bounding box center [489, 40] width 660 height 47
click at [794, 36] on button "×" at bounding box center [798, 40] width 10 height 17
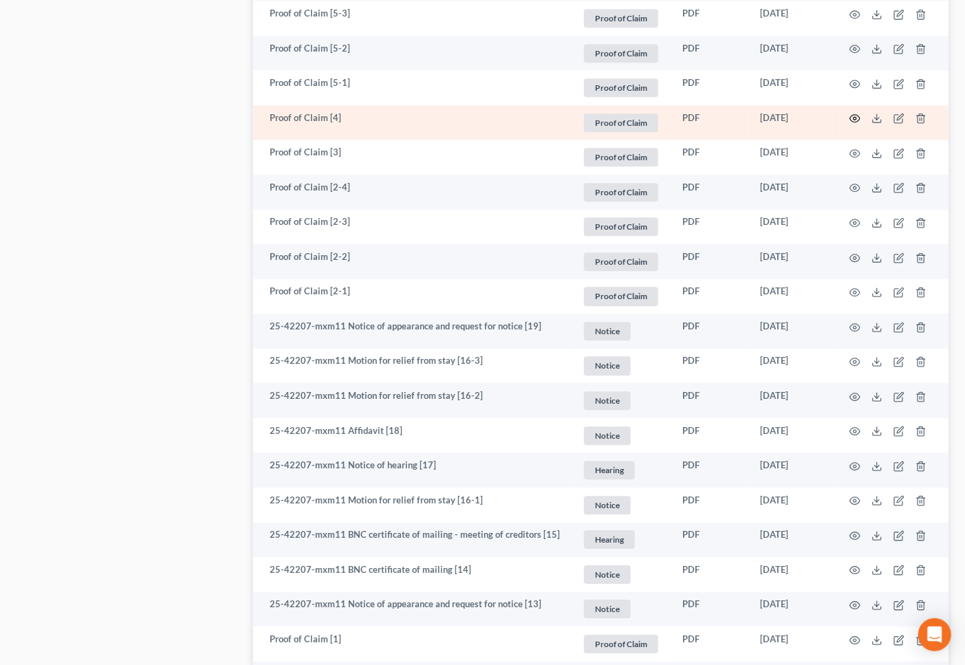
click at [856, 114] on icon "button" at bounding box center [854, 118] width 11 height 11
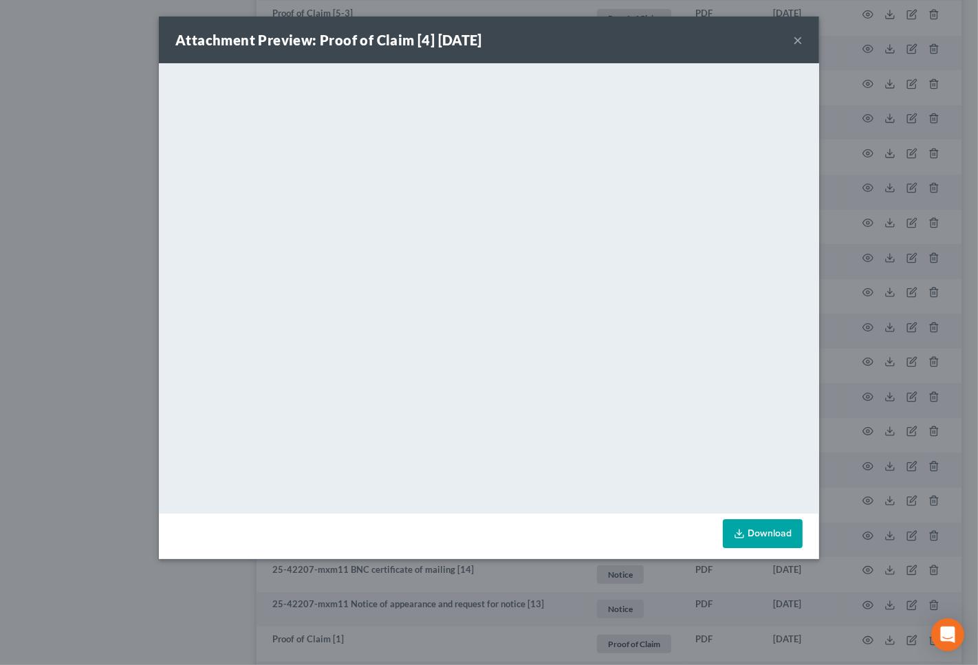
click at [803, 37] on div "Attachment Preview: Proof of Claim [4] 06/30/2025 ×" at bounding box center [489, 40] width 660 height 47
click at [796, 37] on button "×" at bounding box center [798, 40] width 10 height 17
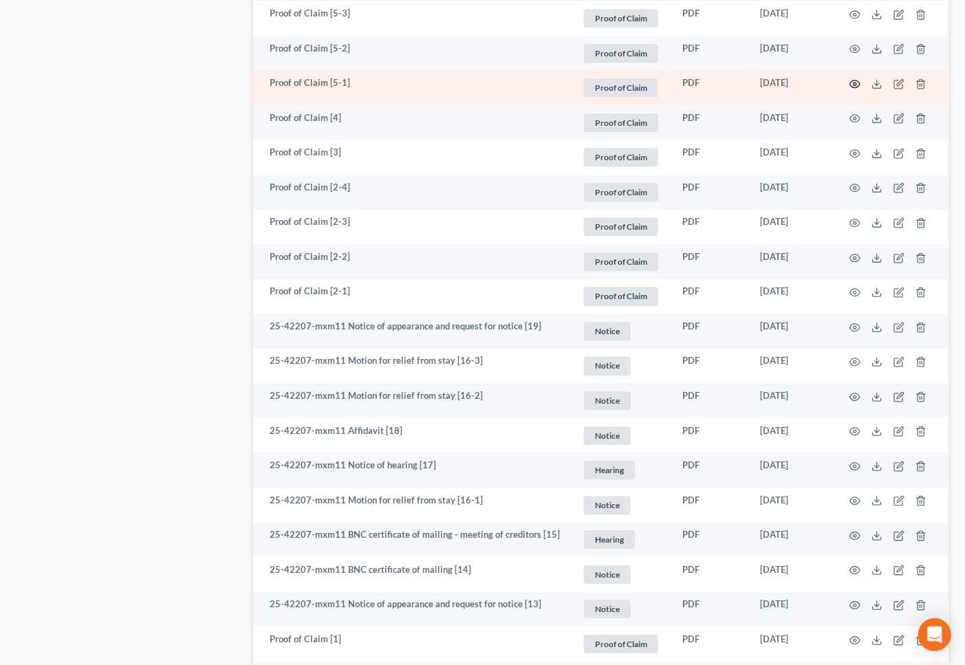
click at [855, 83] on circle "button" at bounding box center [855, 84] width 3 height 3
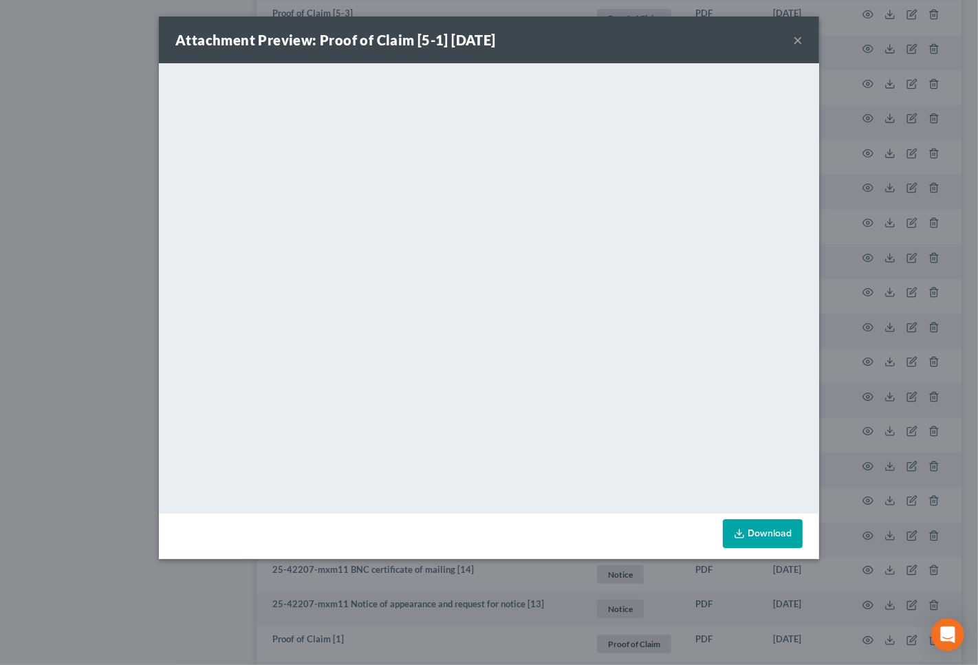
click at [800, 43] on button "×" at bounding box center [798, 40] width 10 height 17
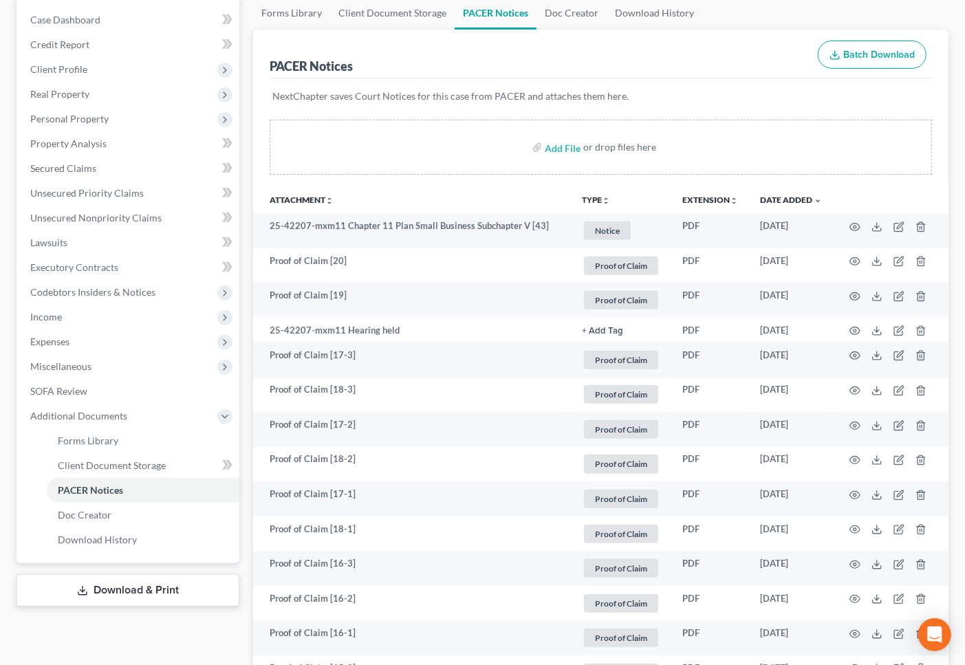
scroll to position [0, 0]
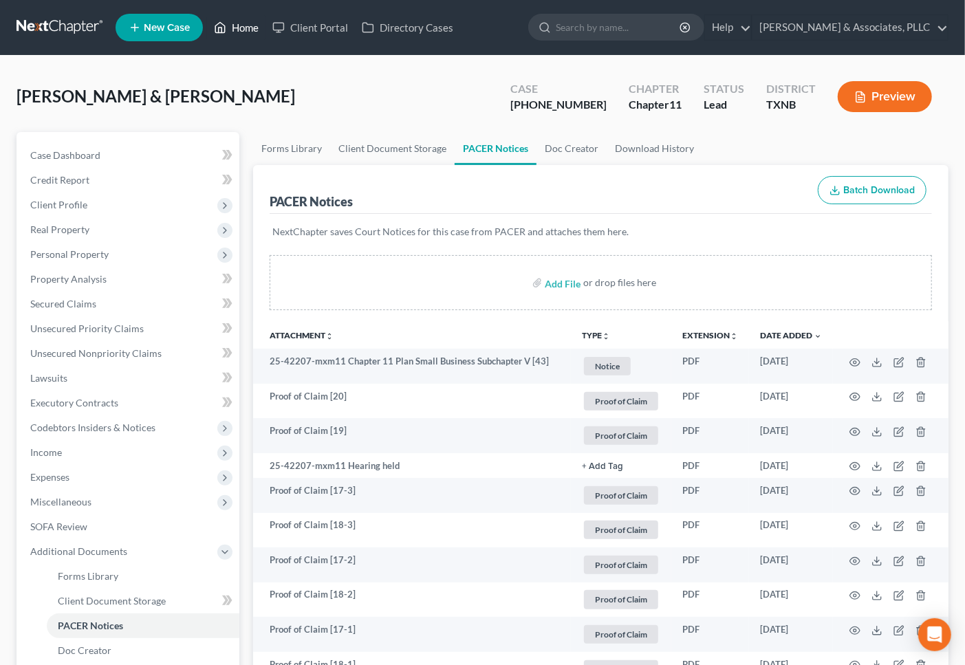
click at [234, 18] on link "Home" at bounding box center [236, 27] width 58 height 25
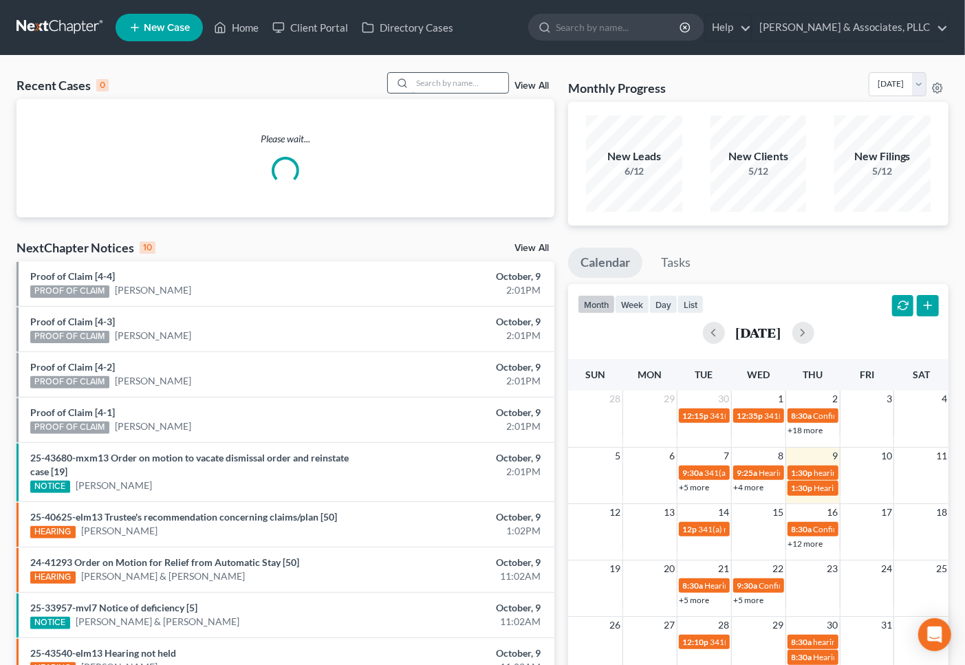
click at [422, 80] on input "search" at bounding box center [460, 83] width 96 height 20
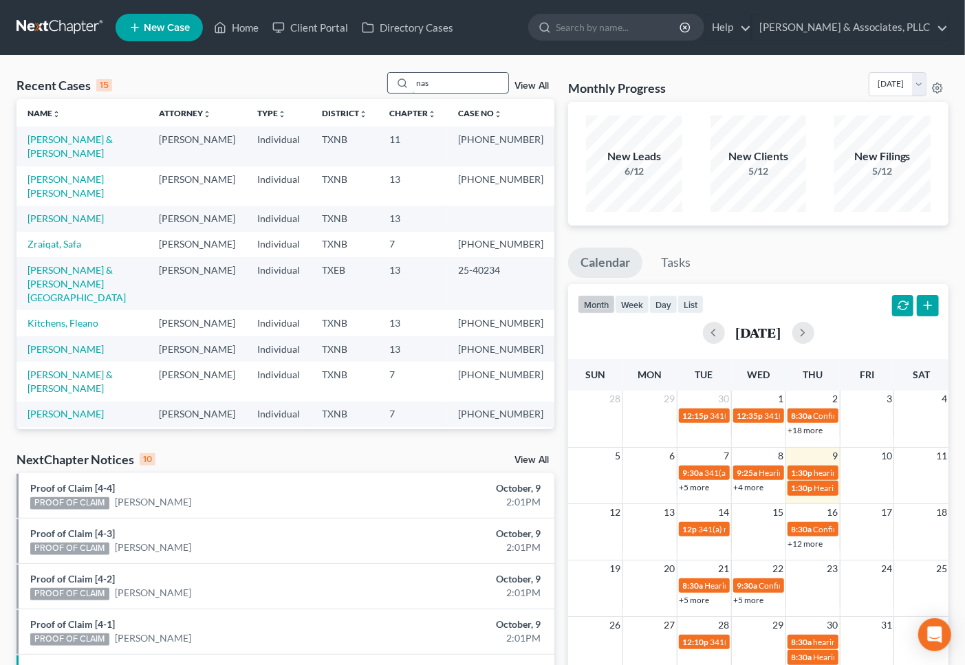
type input "nas"
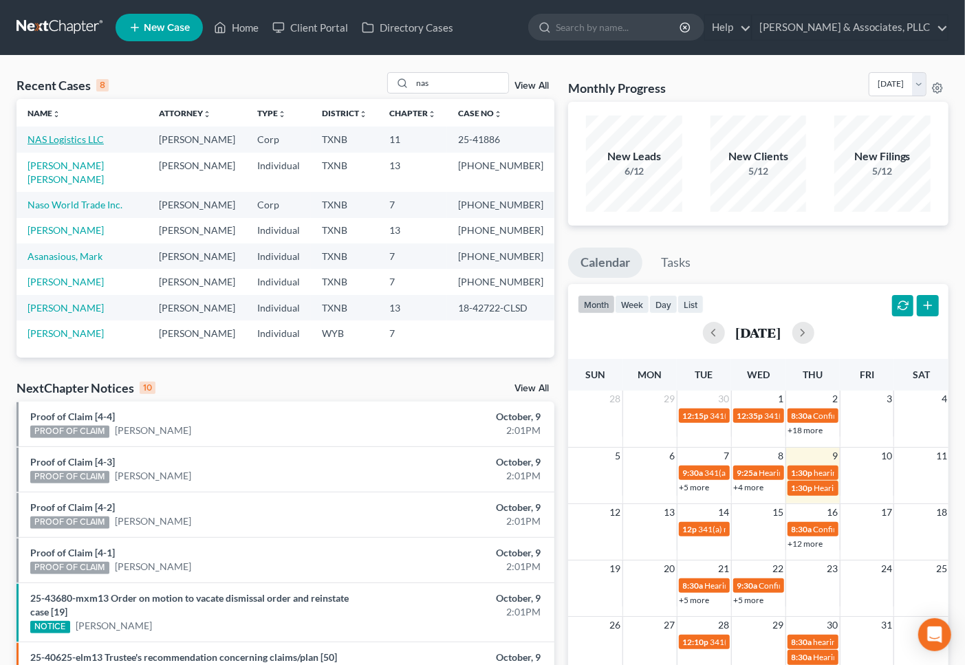
click at [76, 140] on link "NAS Logistics LLC" at bounding box center [66, 139] width 76 height 12
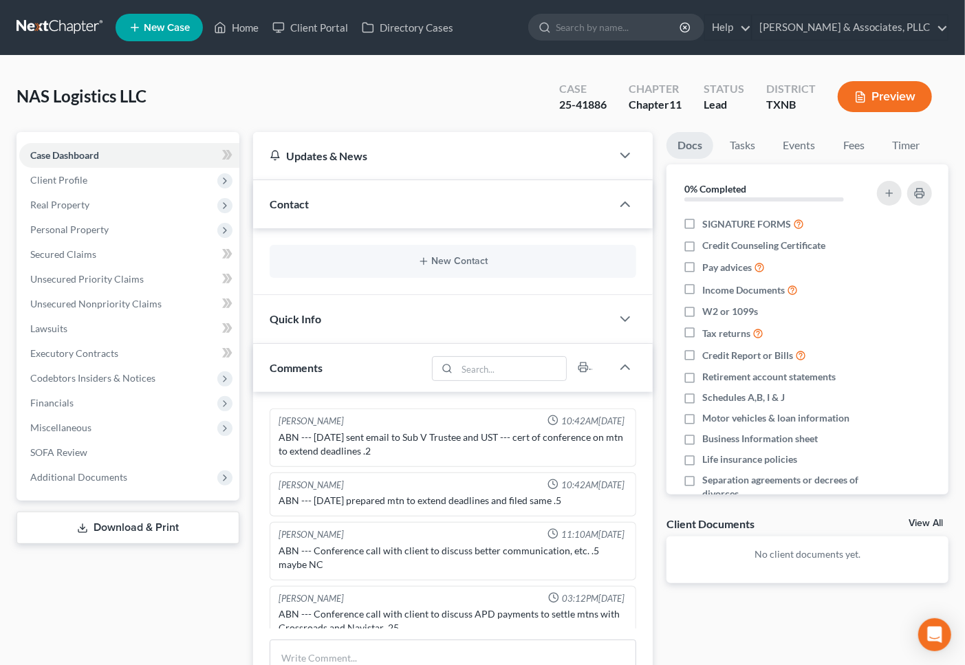
scroll to position [15, 0]
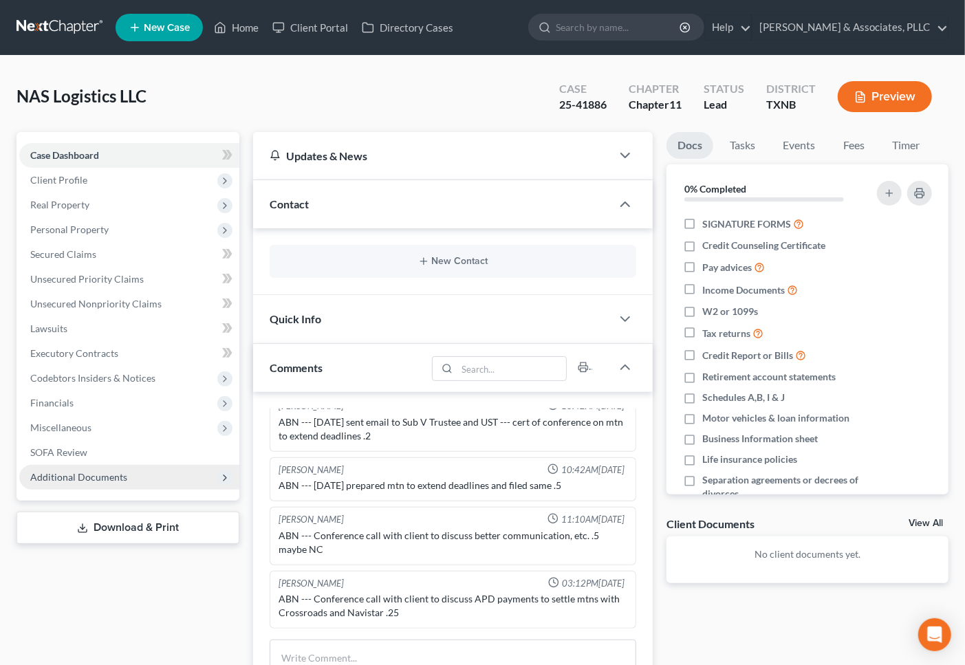
click at [79, 477] on span "Additional Documents" at bounding box center [78, 477] width 97 height 12
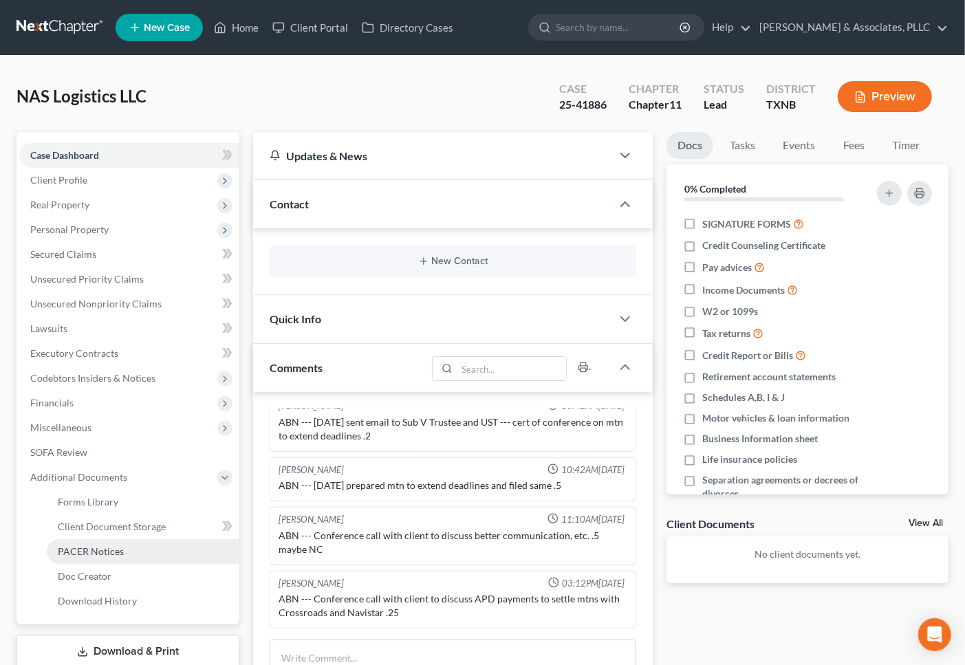
click at [79, 548] on span "PACER Notices" at bounding box center [91, 551] width 66 height 12
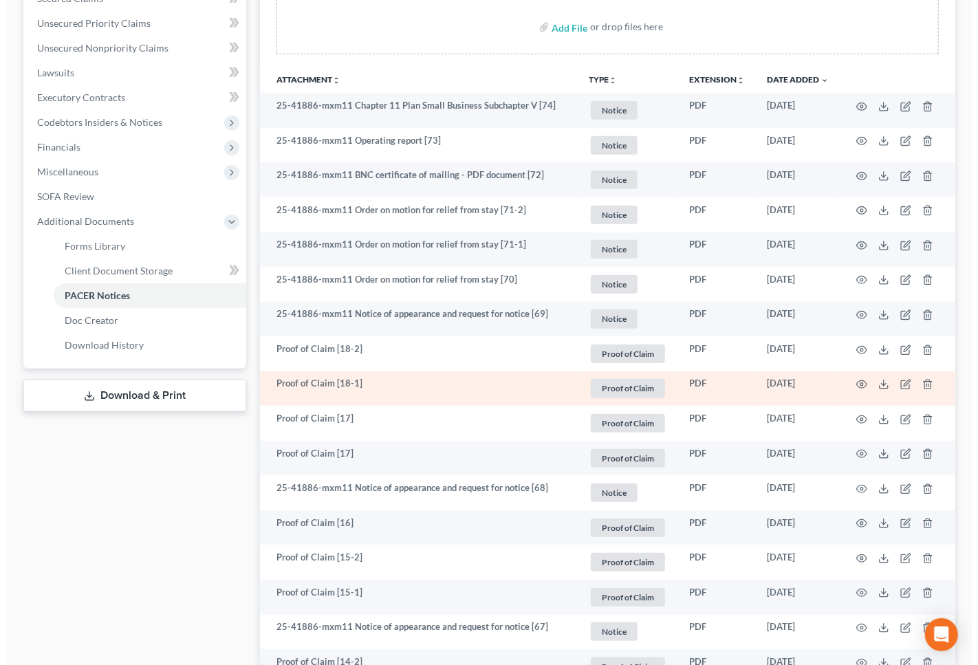
scroll to position [229, 0]
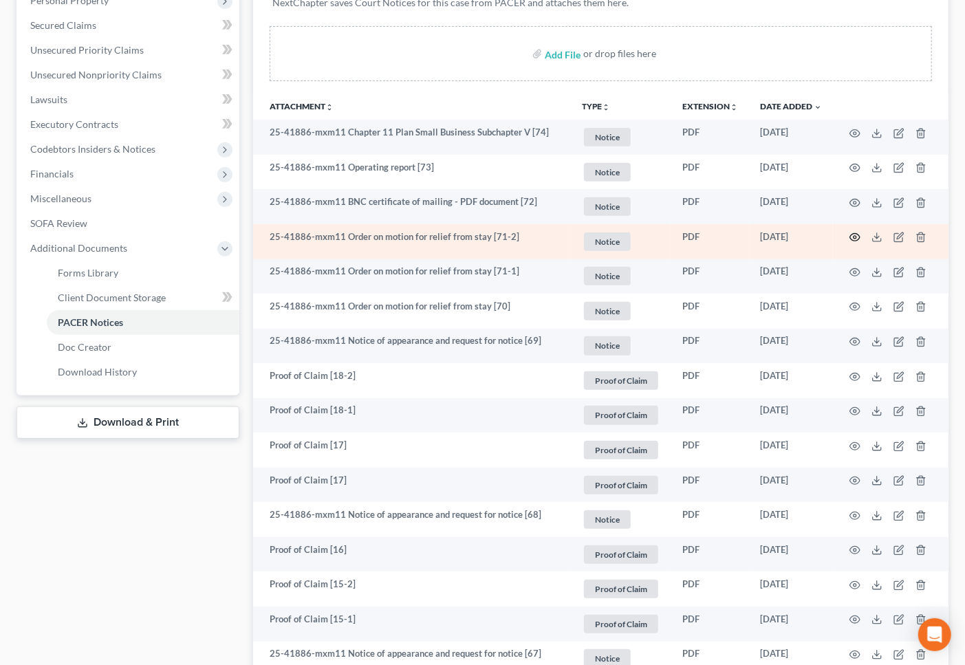
click at [851, 241] on icon "button" at bounding box center [854, 237] width 11 height 11
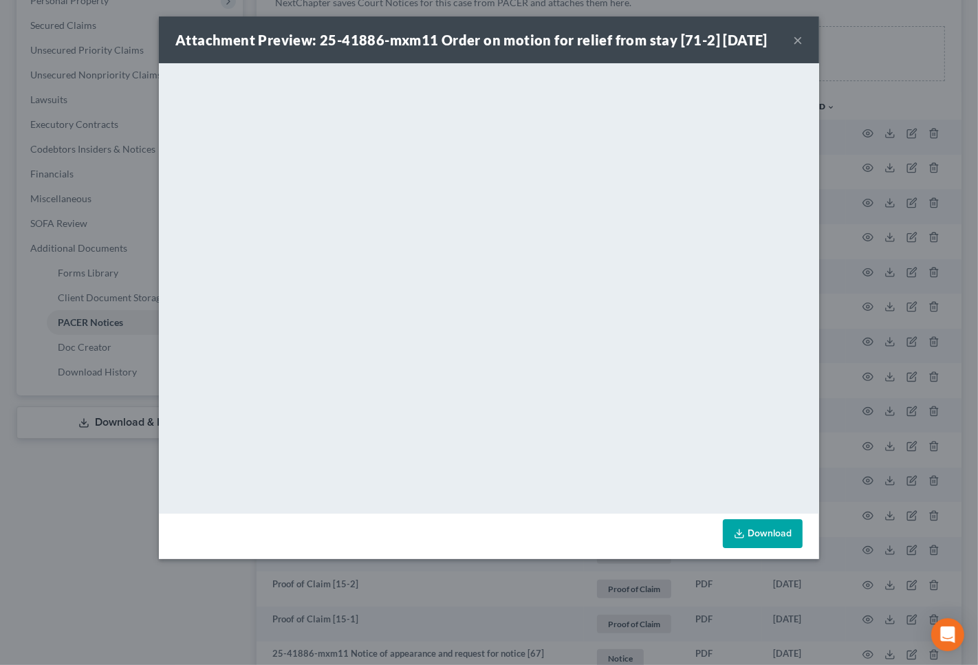
click at [794, 48] on button "×" at bounding box center [798, 40] width 10 height 17
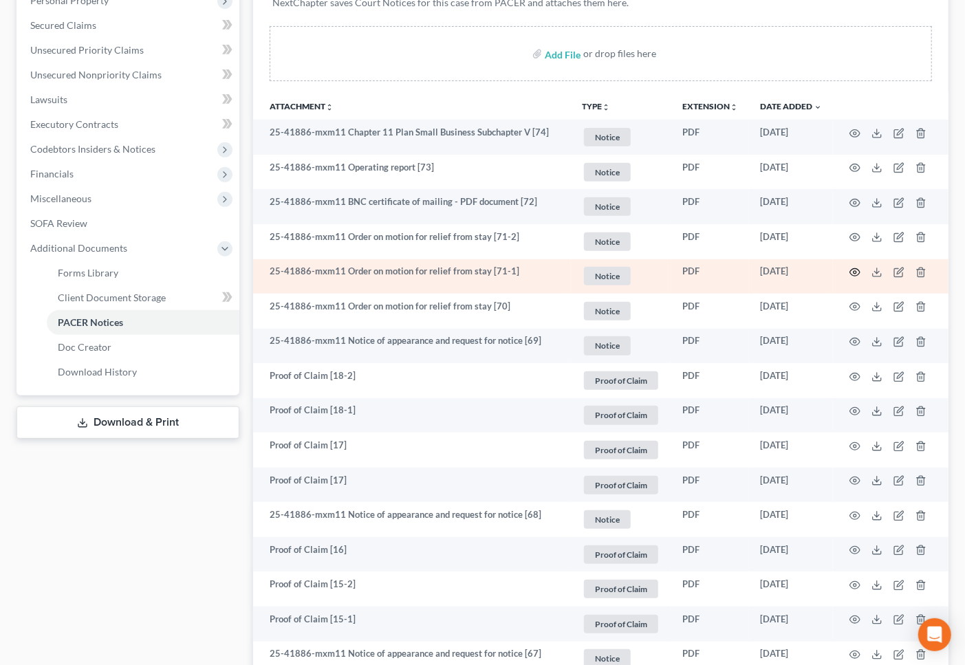
click at [853, 271] on icon "button" at bounding box center [854, 272] width 11 height 11
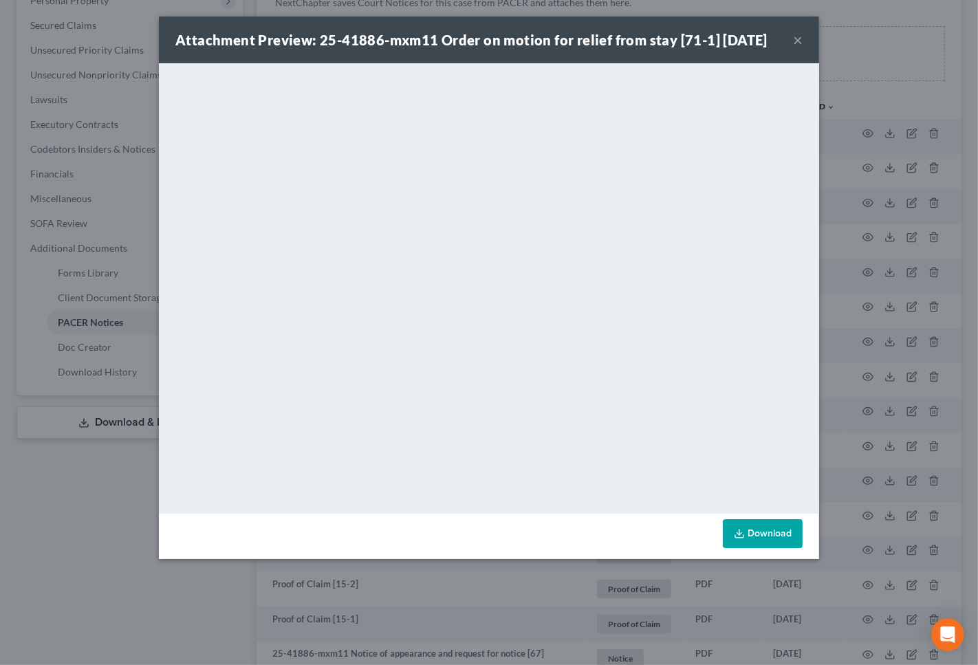
click at [796, 45] on button "×" at bounding box center [798, 40] width 10 height 17
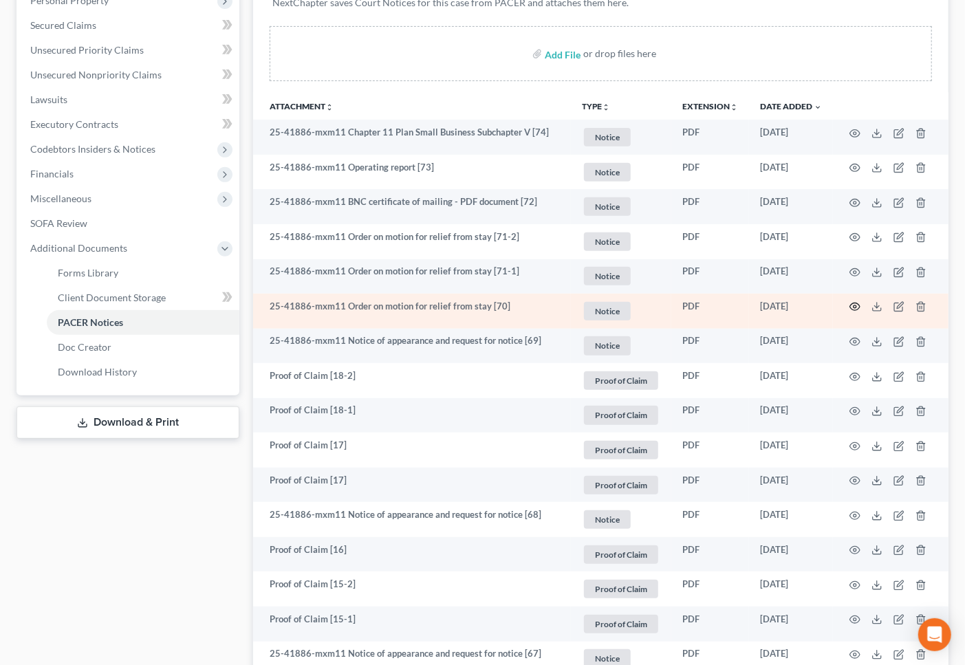
click at [851, 307] on icon "button" at bounding box center [855, 307] width 10 height 8
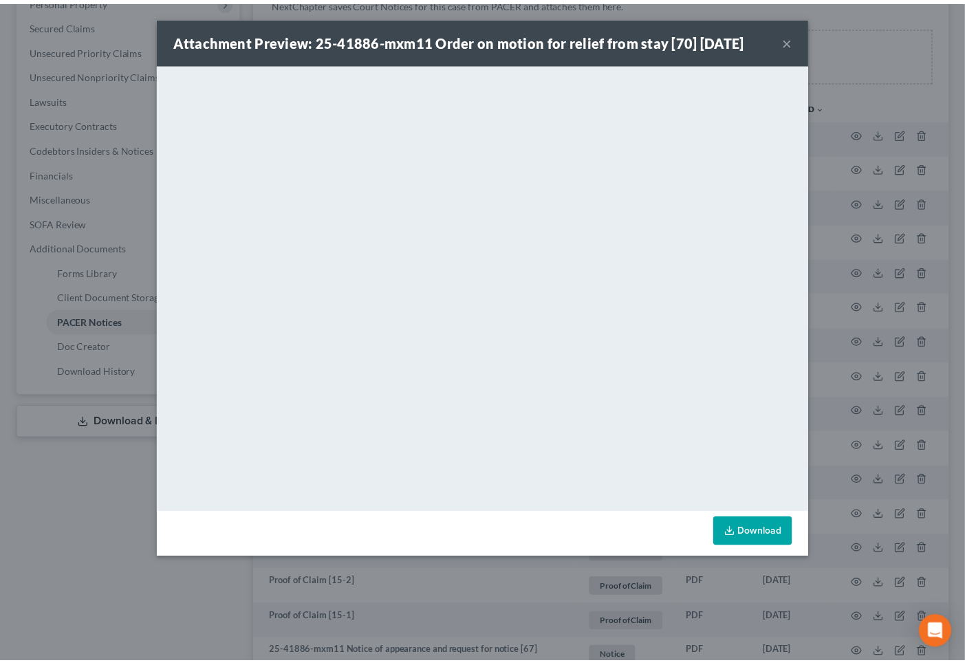
scroll to position [228, 0]
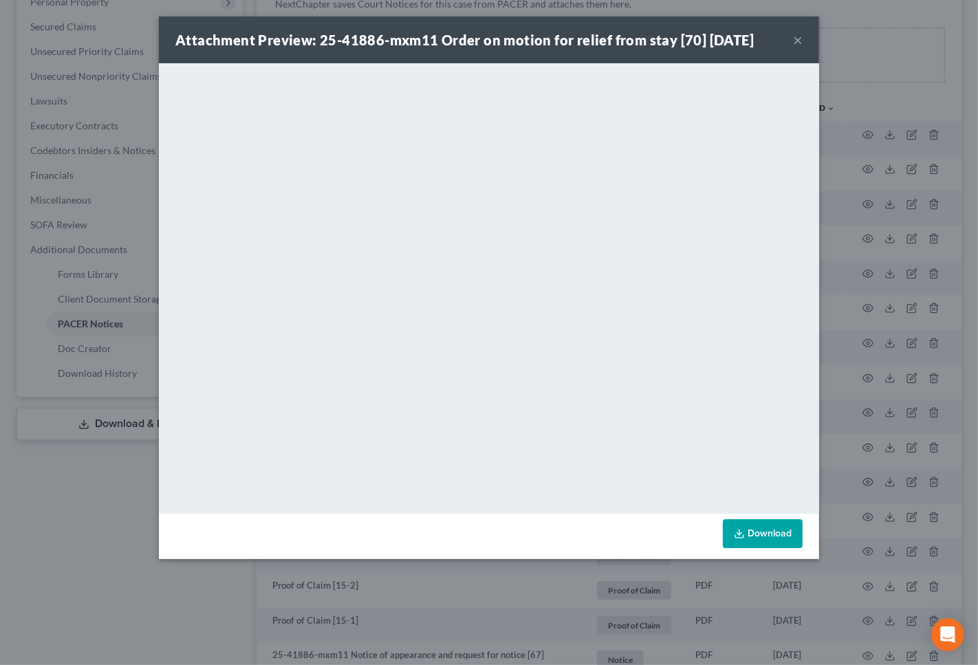
click at [802, 39] on button "×" at bounding box center [798, 40] width 10 height 17
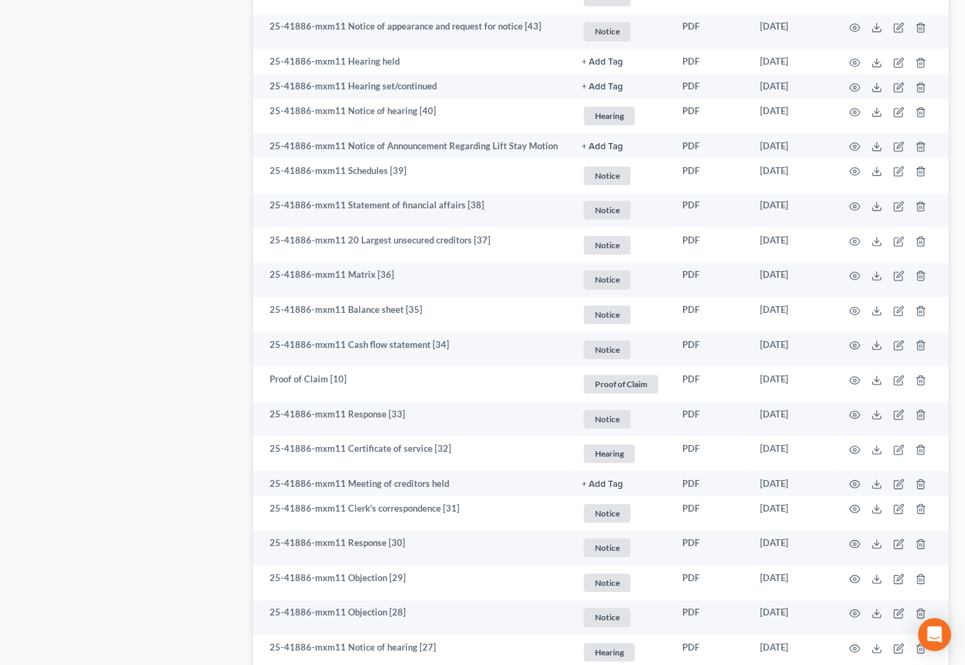
scroll to position [2385, 0]
